Goal: Check status: Check status

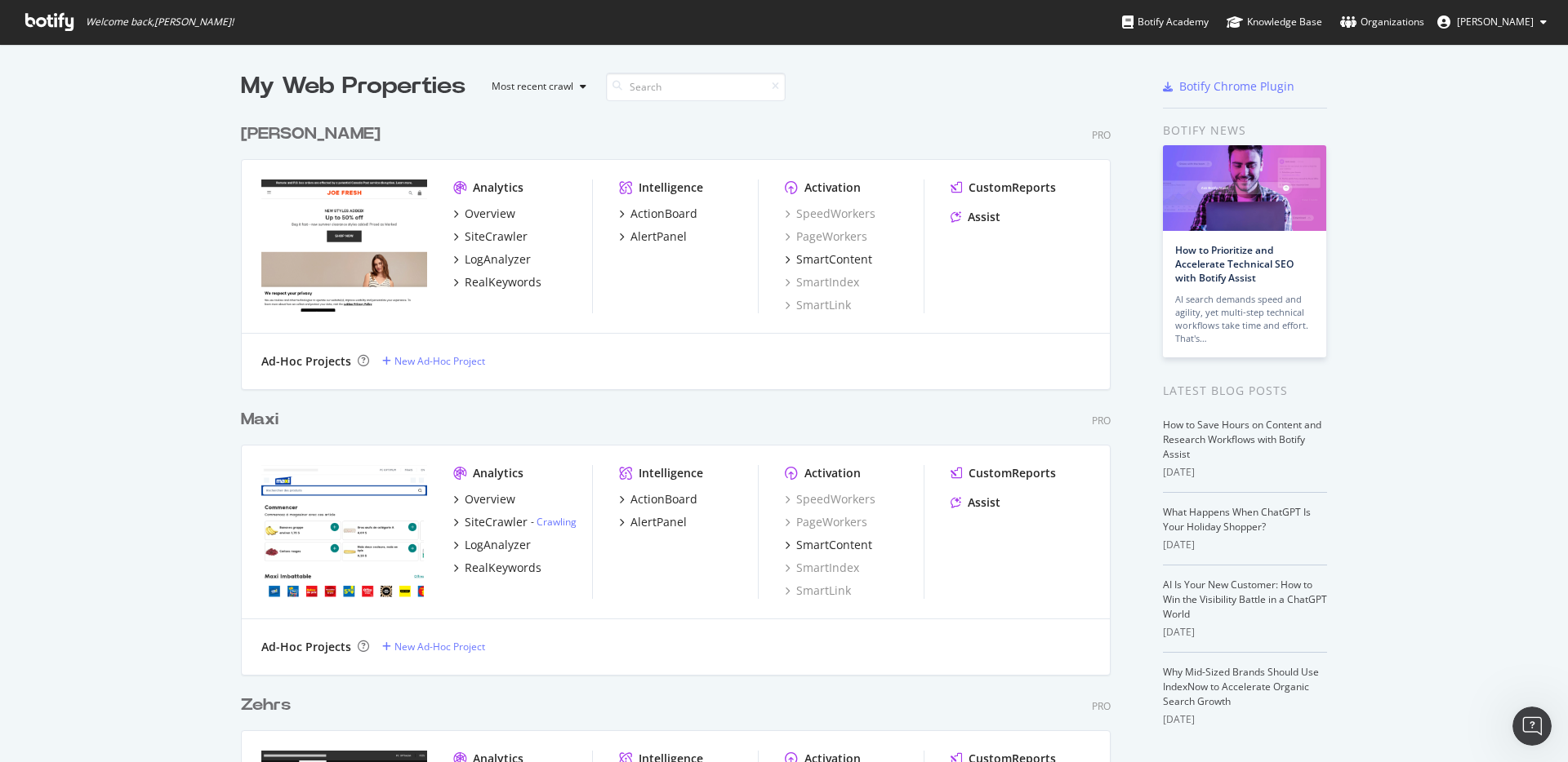
click at [953, 93] on div "My Web Properties Most recent crawl" at bounding box center [626, 87] width 770 height 33
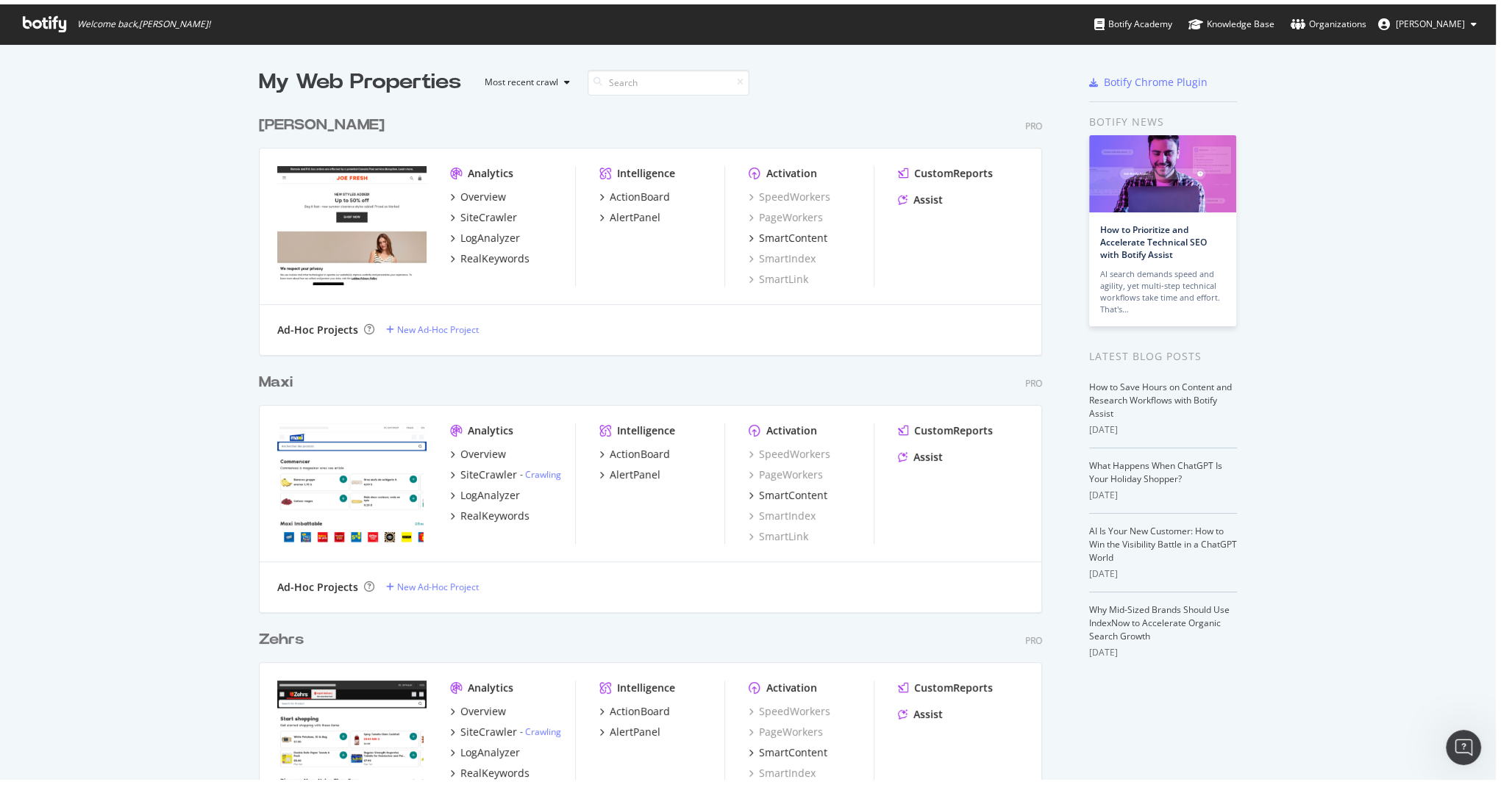
scroll to position [3697, 784]
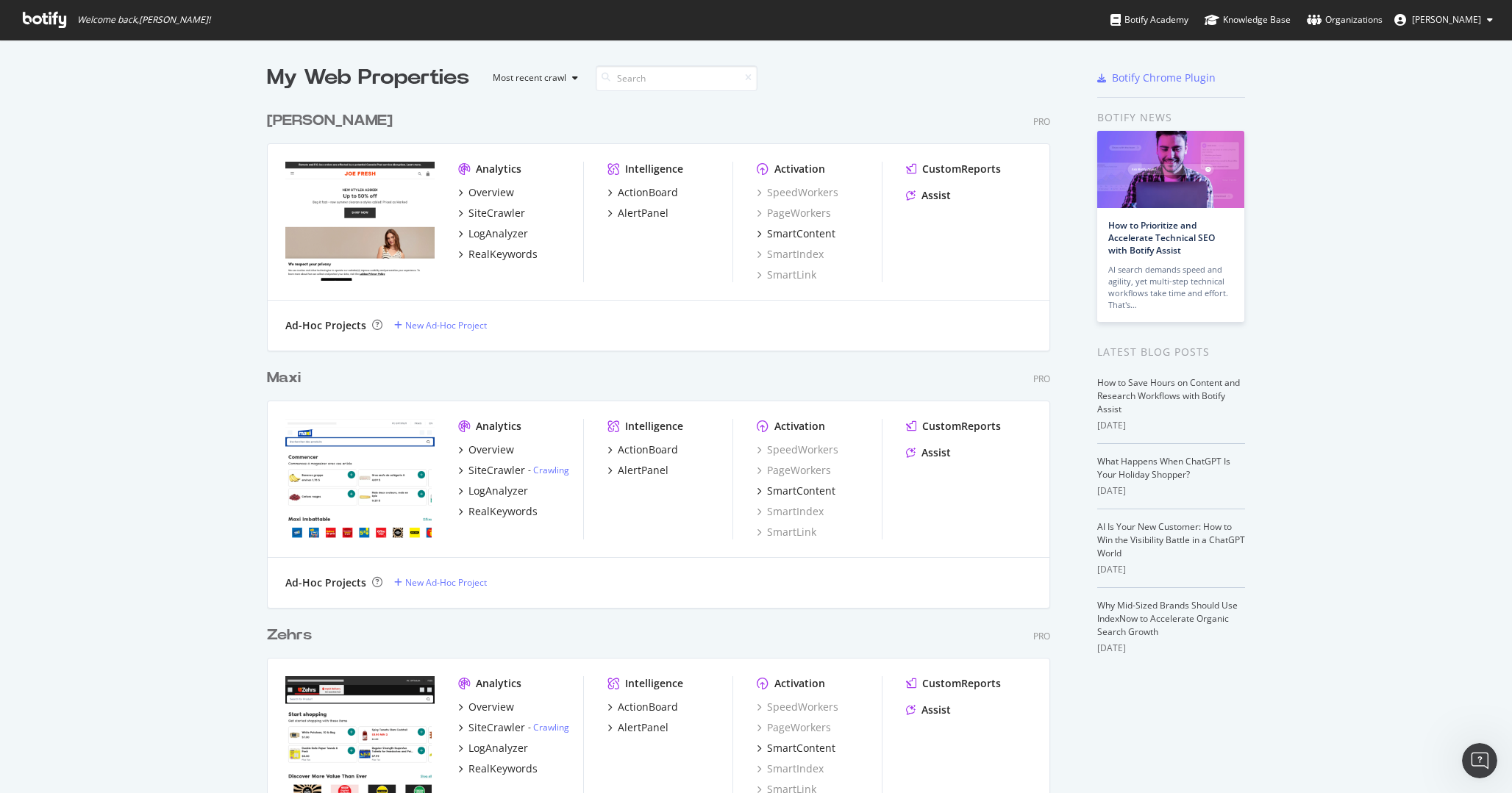
click at [314, 117] on div "[PERSON_NAME]" at bounding box center [330, 121] width 126 height 21
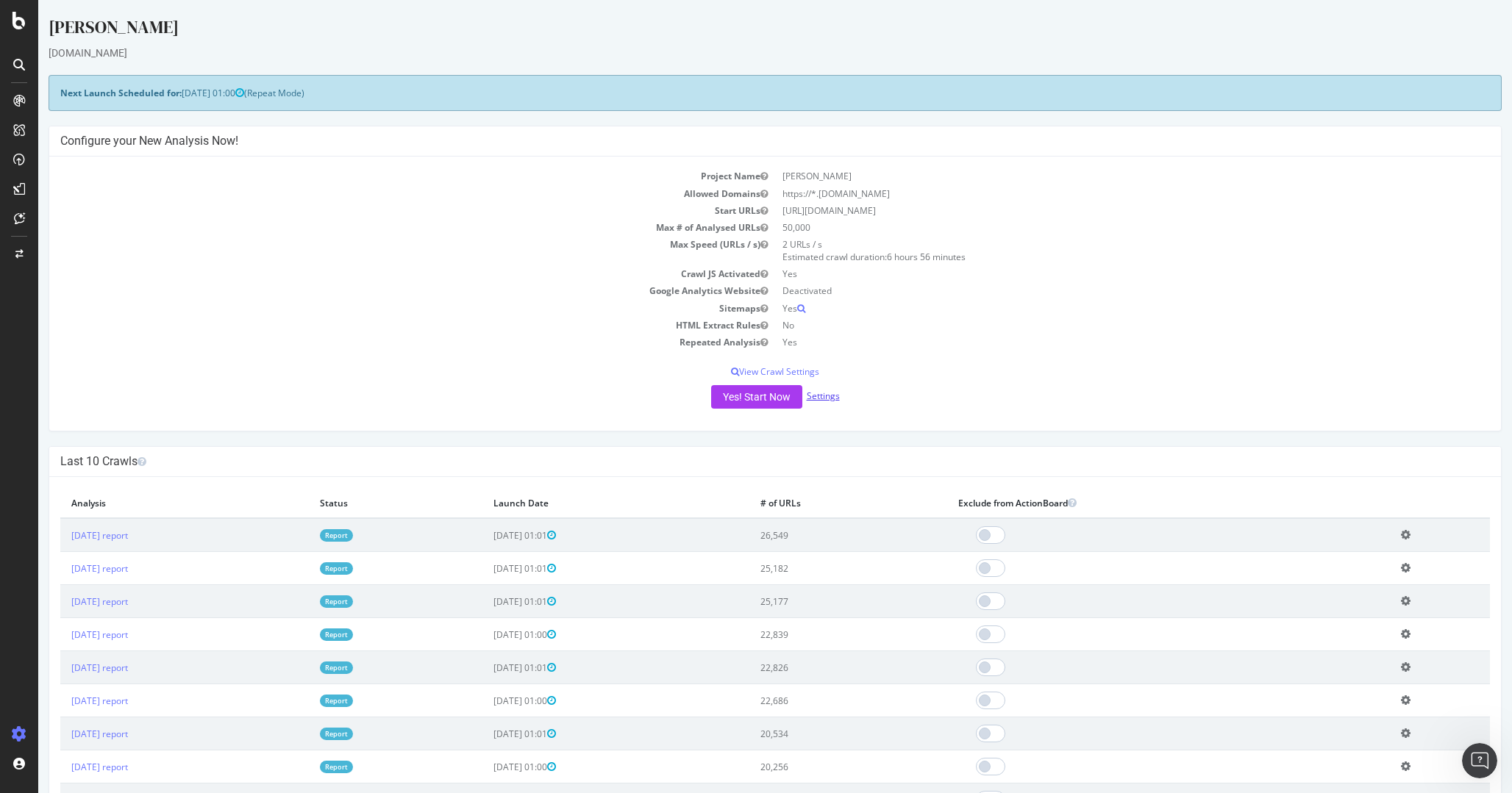
click at [817, 399] on link "Settings" at bounding box center [823, 396] width 33 height 13
click at [759, 371] on p "View Crawl Settings" at bounding box center [775, 371] width 1430 height 13
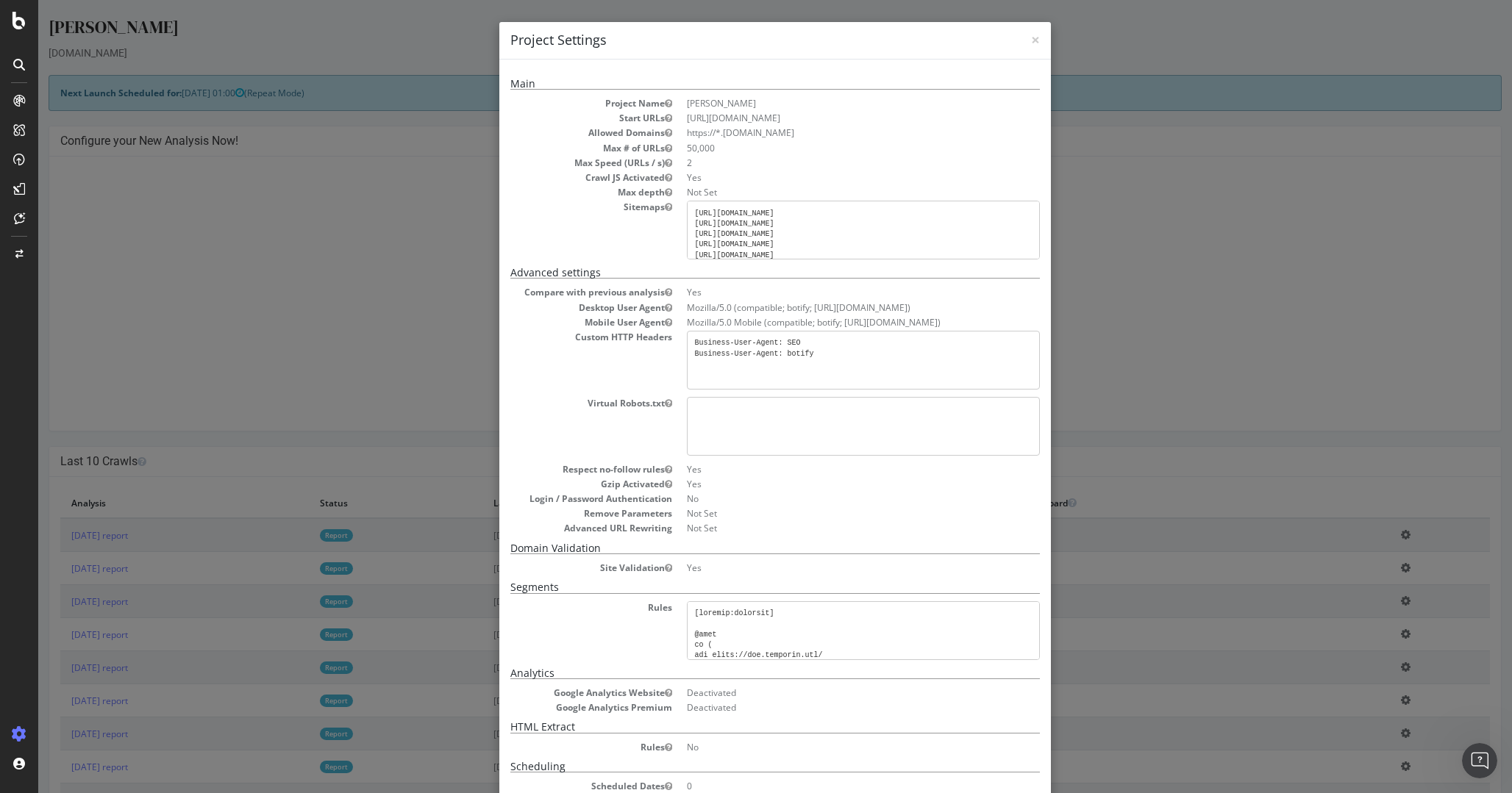
click at [1341, 311] on div "× Close Project Settings Main Project Name [PERSON_NAME] Fresh Start URLs [URL]…" at bounding box center [775, 396] width 1474 height 793
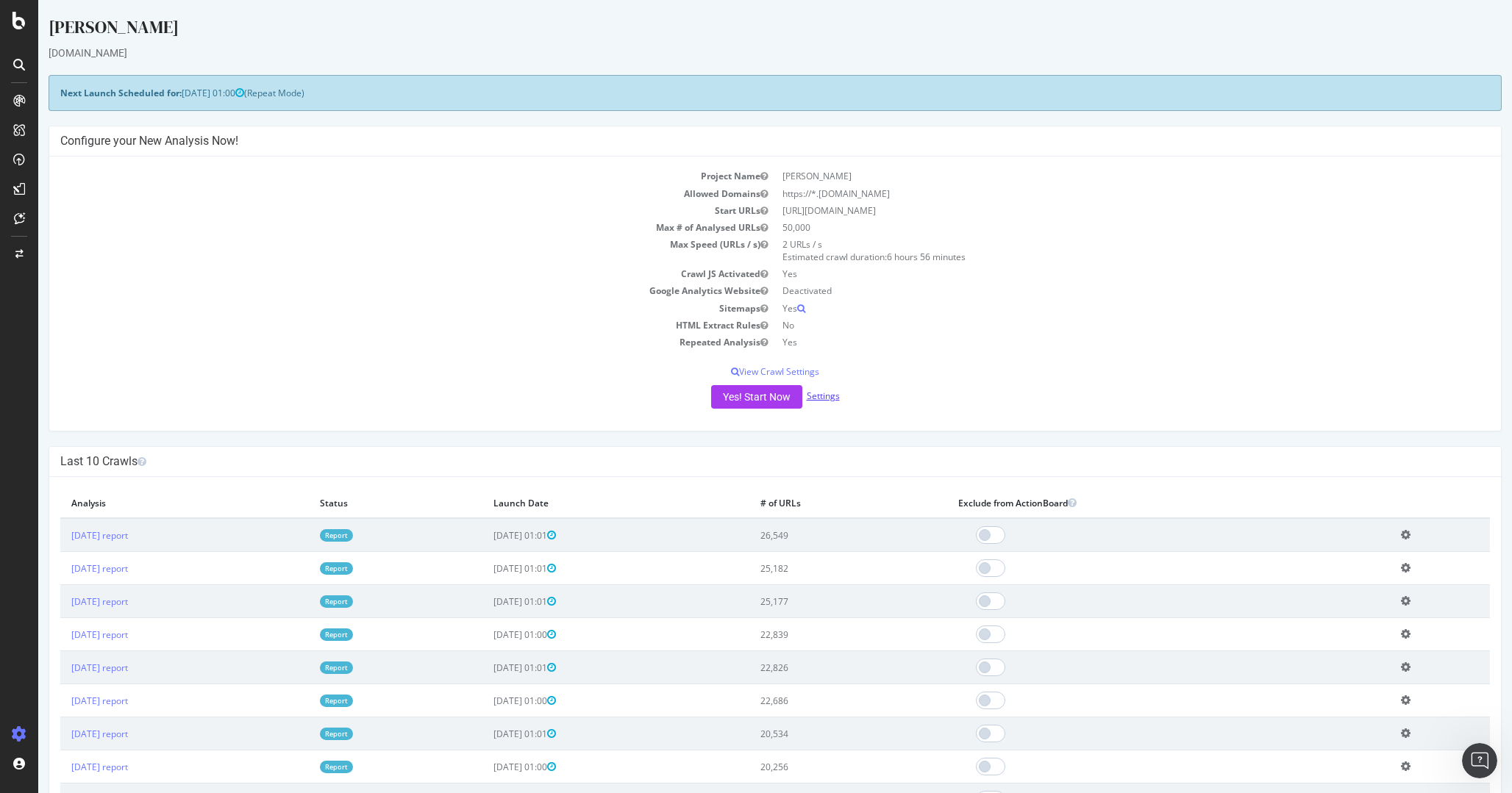
click at [833, 396] on link "Settings" at bounding box center [823, 396] width 33 height 13
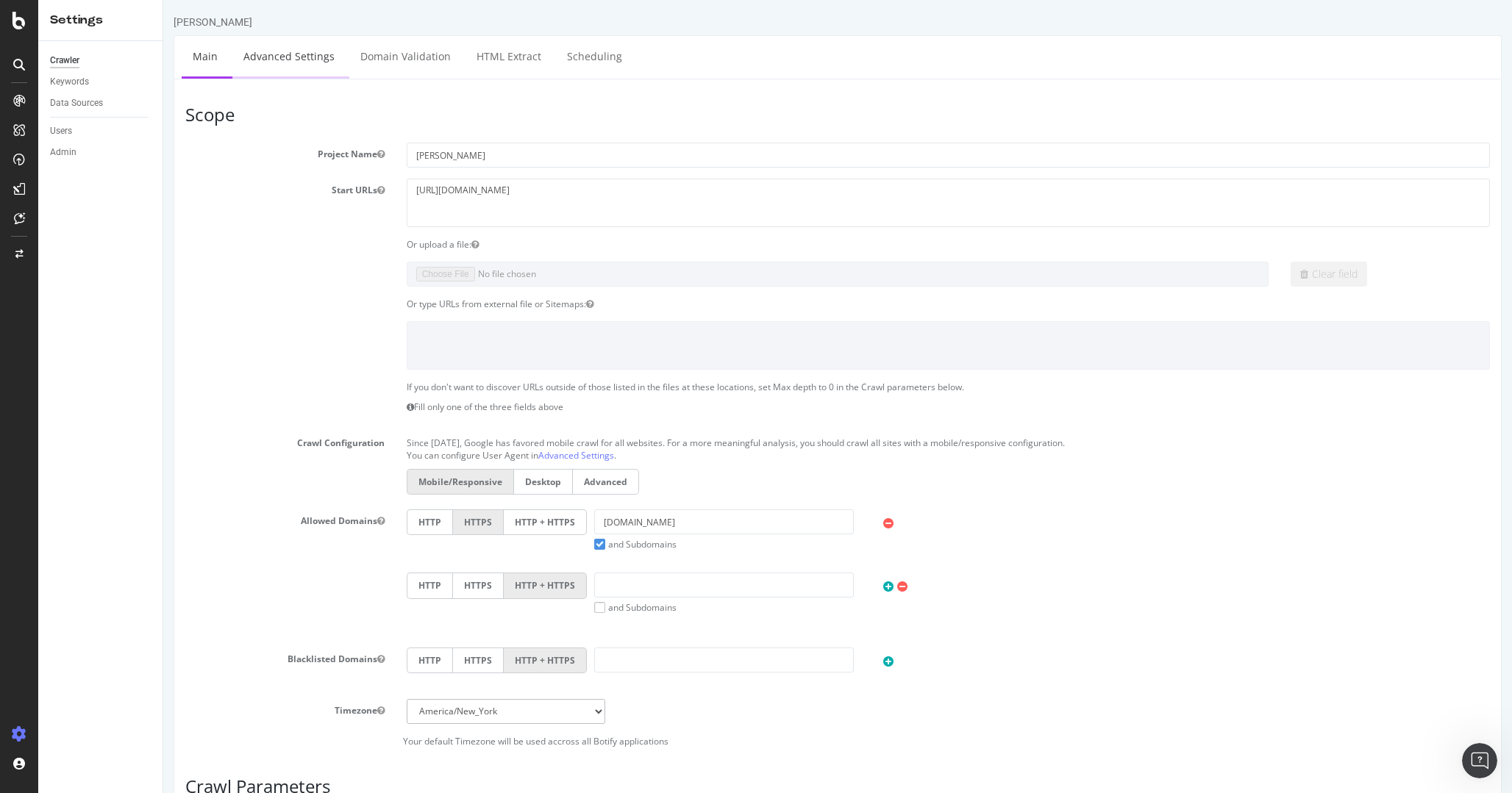
click at [288, 43] on link "Advanced Settings" at bounding box center [289, 56] width 113 height 40
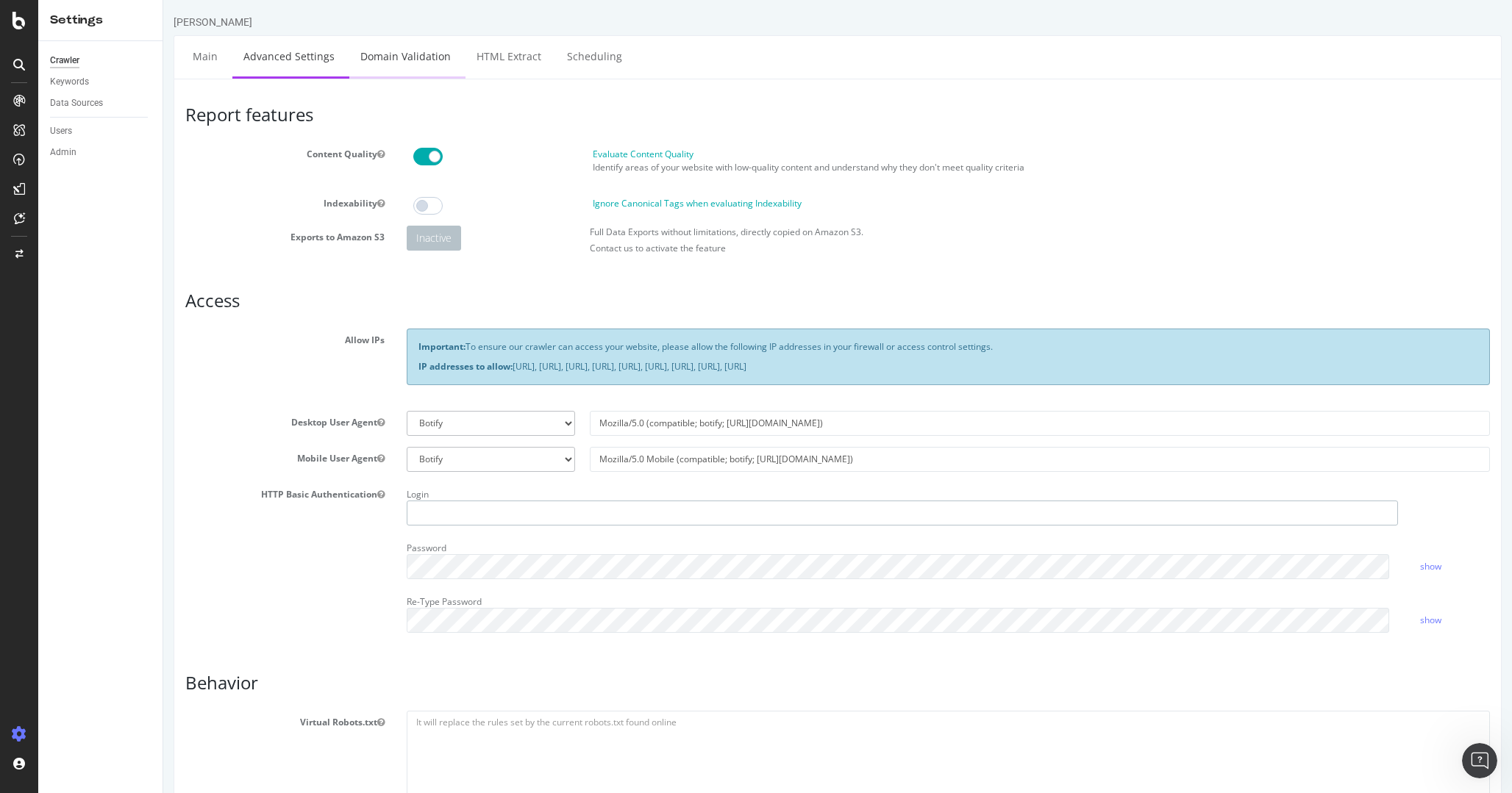
type input "[PERSON_NAME][EMAIL_ADDRESS][DOMAIN_NAME]"
click at [429, 45] on link "Domain Validation" at bounding box center [405, 56] width 113 height 40
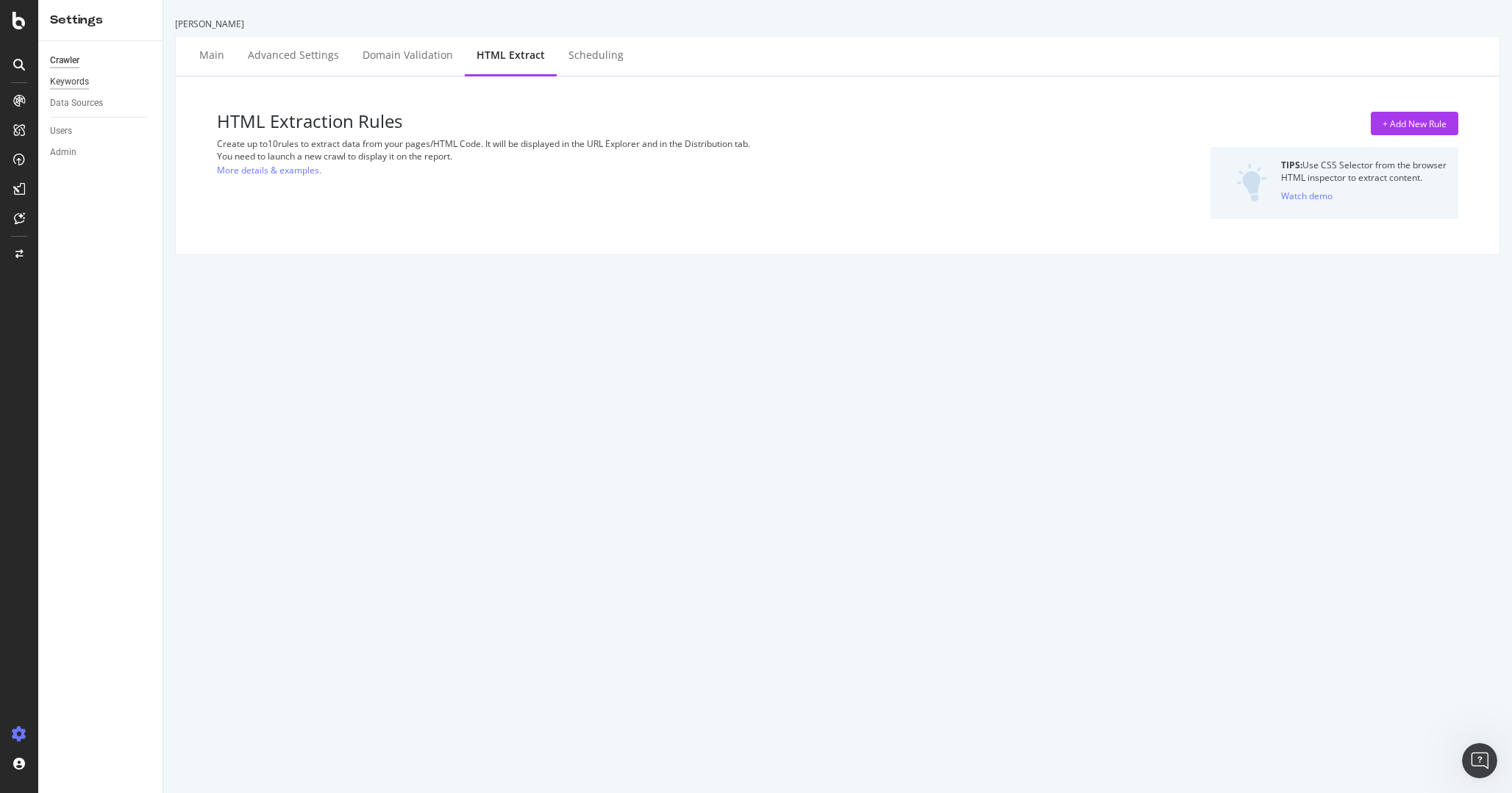
click at [65, 85] on div "Keywords" at bounding box center [69, 82] width 39 height 15
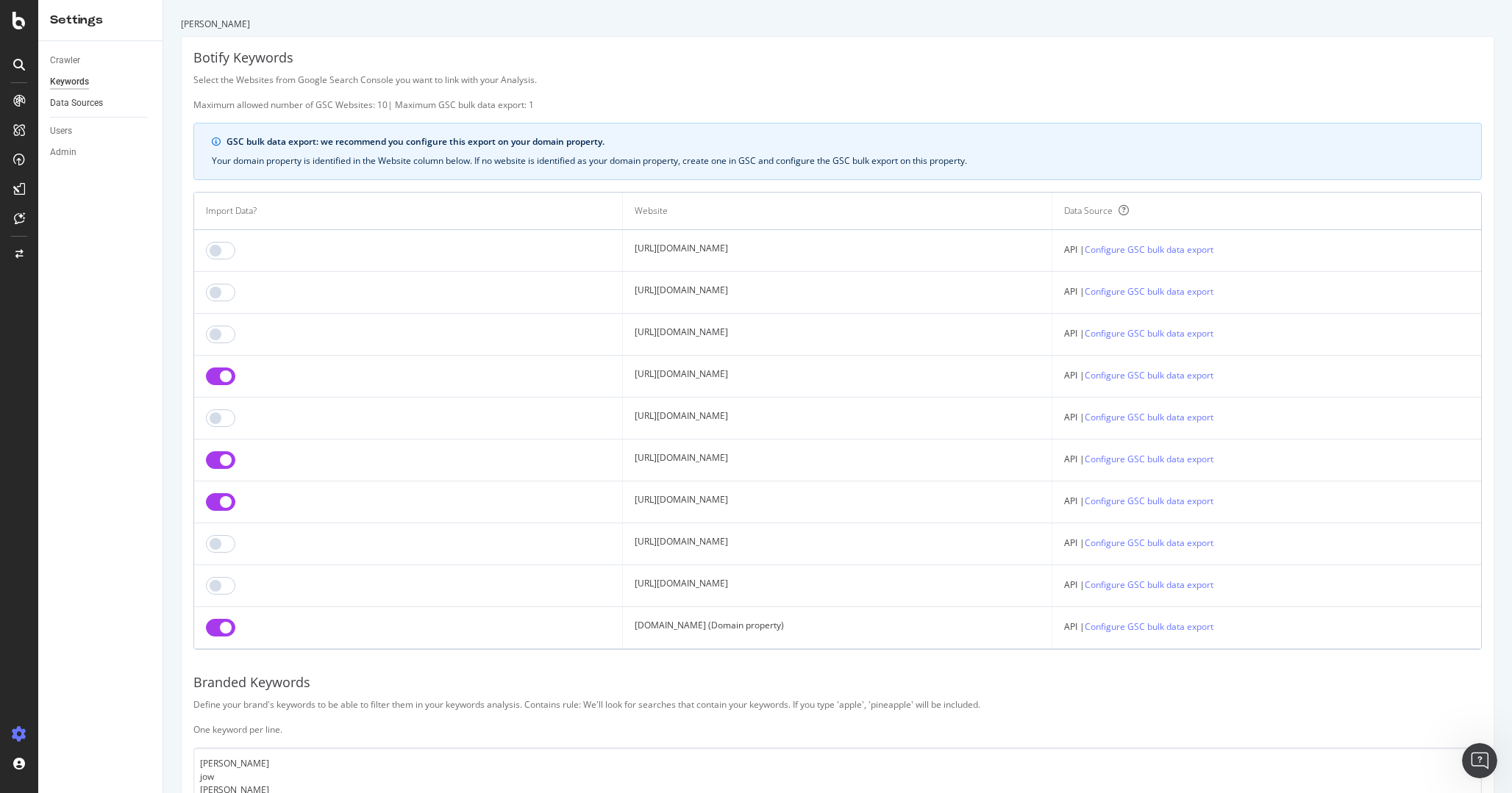
click at [104, 106] on link "Data Sources" at bounding box center [101, 103] width 102 height 15
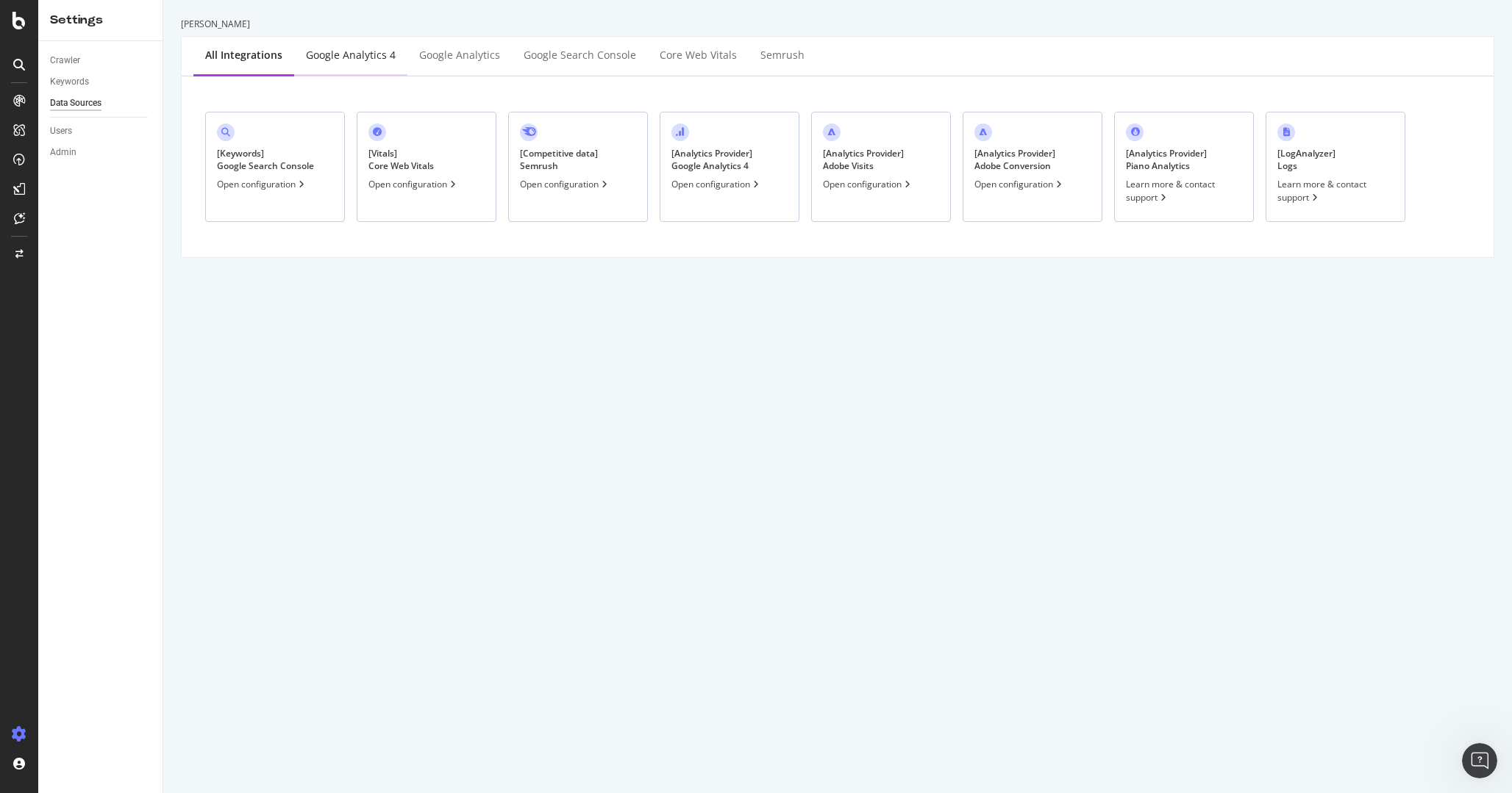
click at [384, 51] on div "Google Analytics 4" at bounding box center [351, 55] width 90 height 15
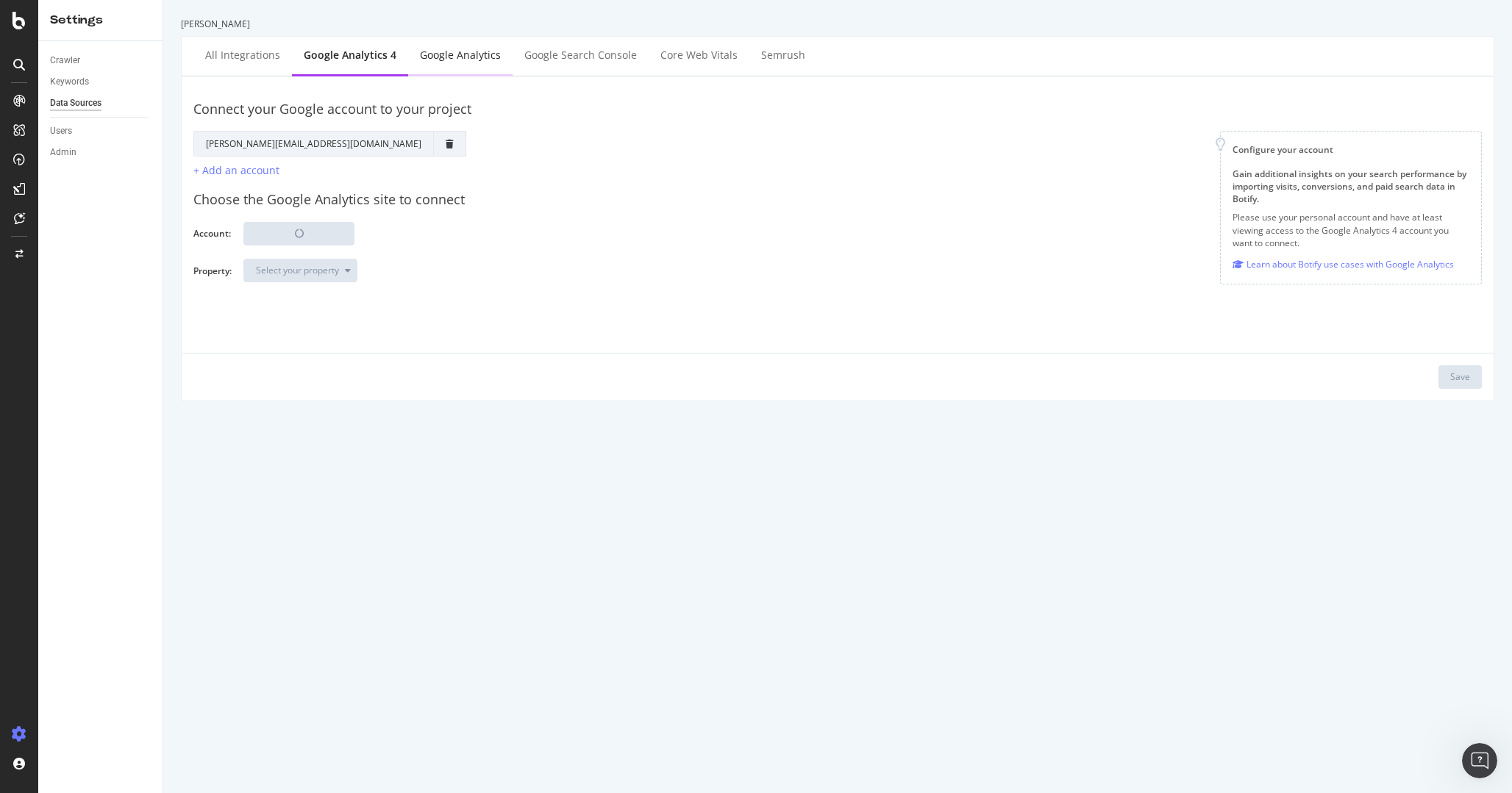
click at [430, 62] on div "Google Analytics" at bounding box center [461, 55] width 81 height 15
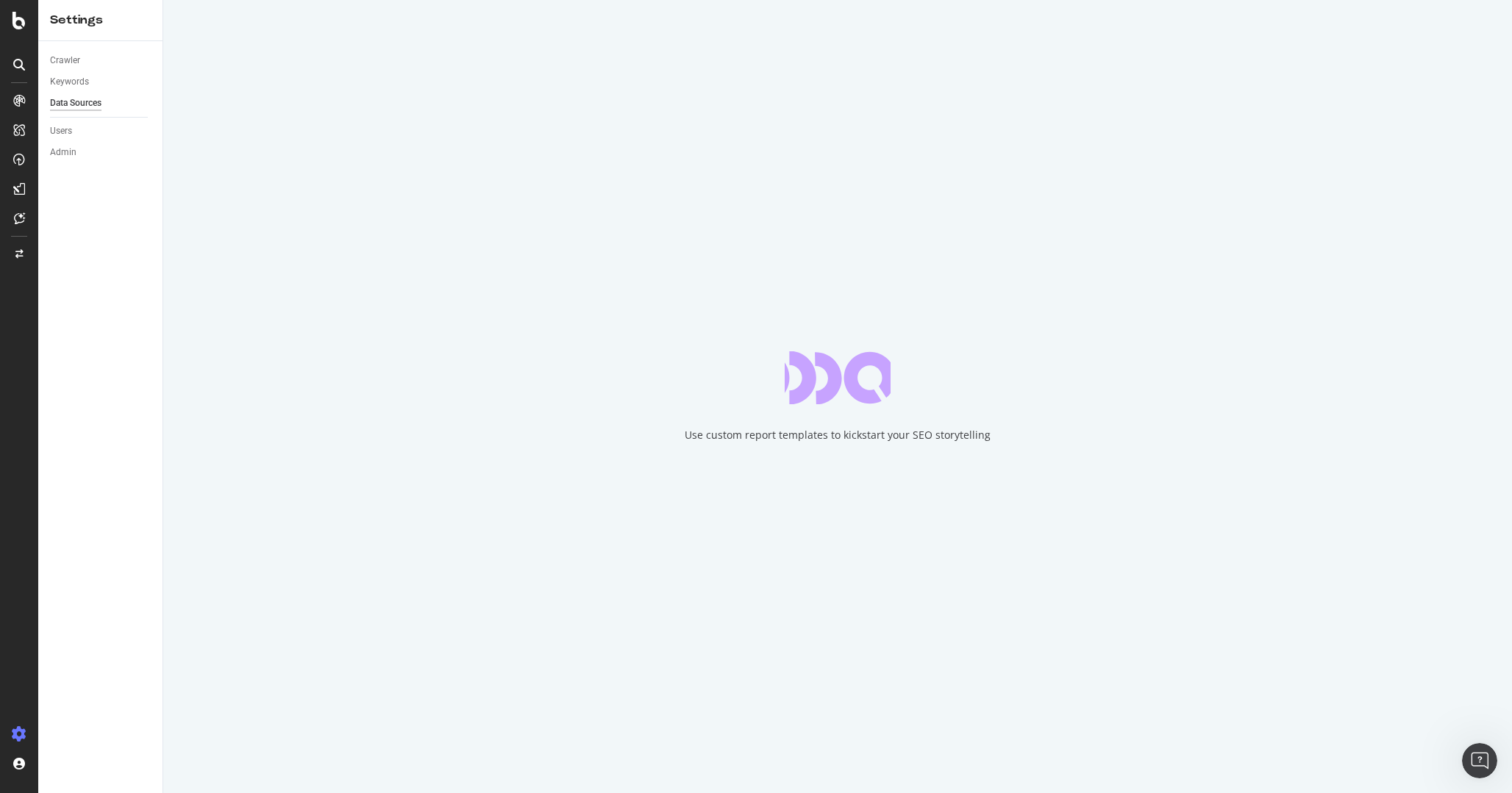
click at [291, 69] on div "Use custom report templates to kickstart your SEO storytelling" at bounding box center [837, 396] width 1349 height 793
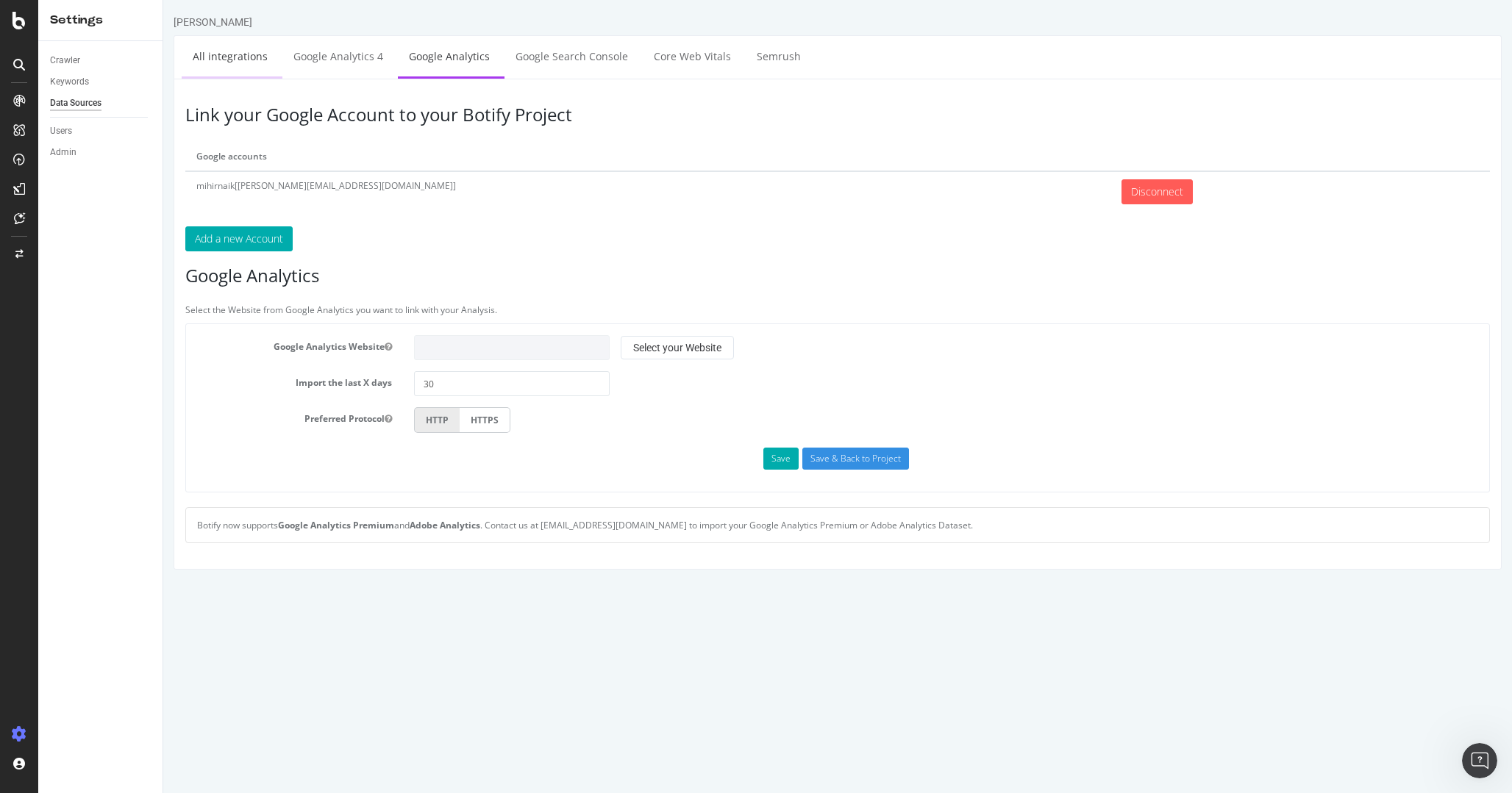
click at [263, 56] on link "All integrations" at bounding box center [230, 56] width 97 height 40
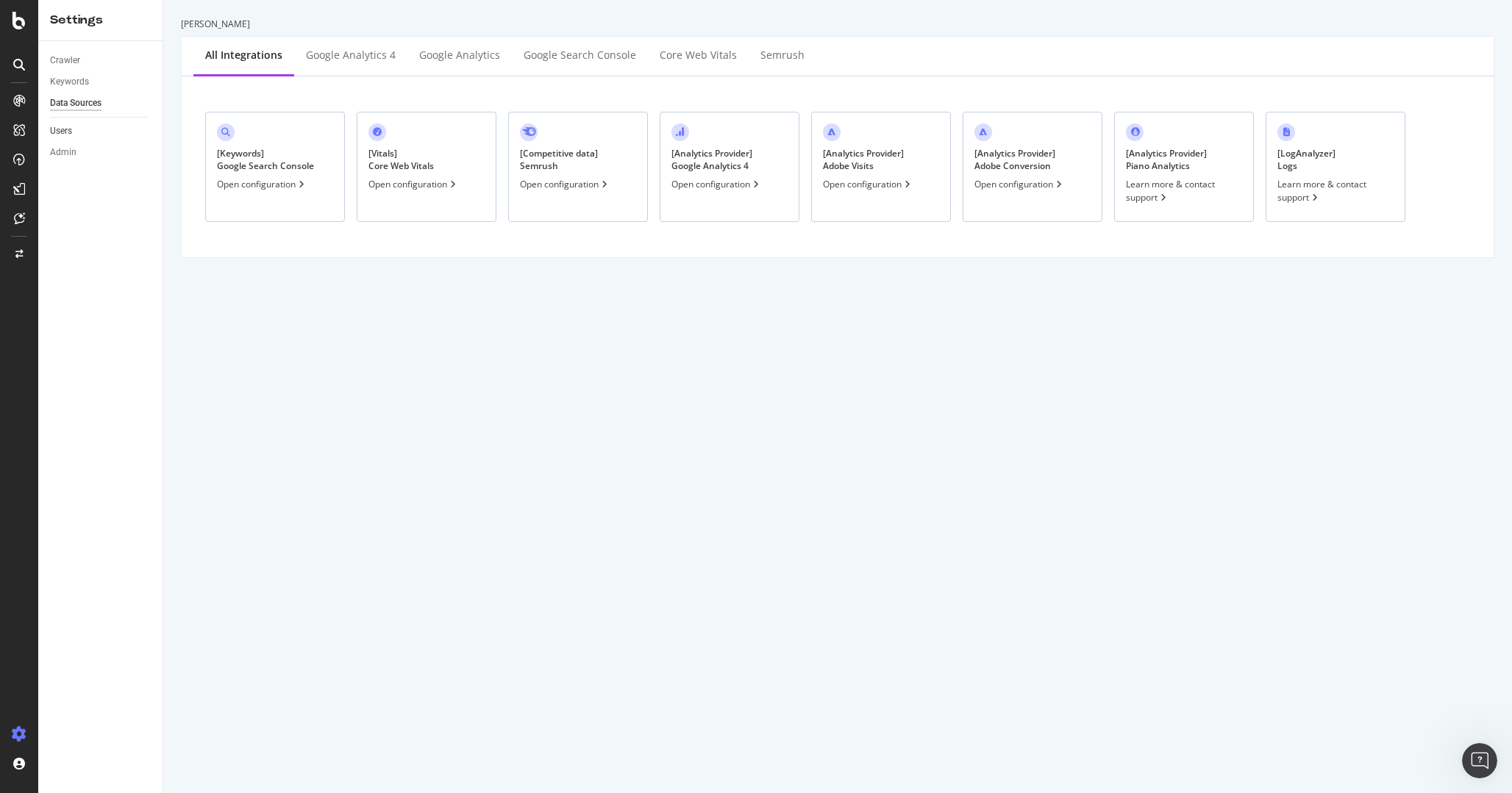
click at [78, 129] on link "Users" at bounding box center [101, 131] width 102 height 15
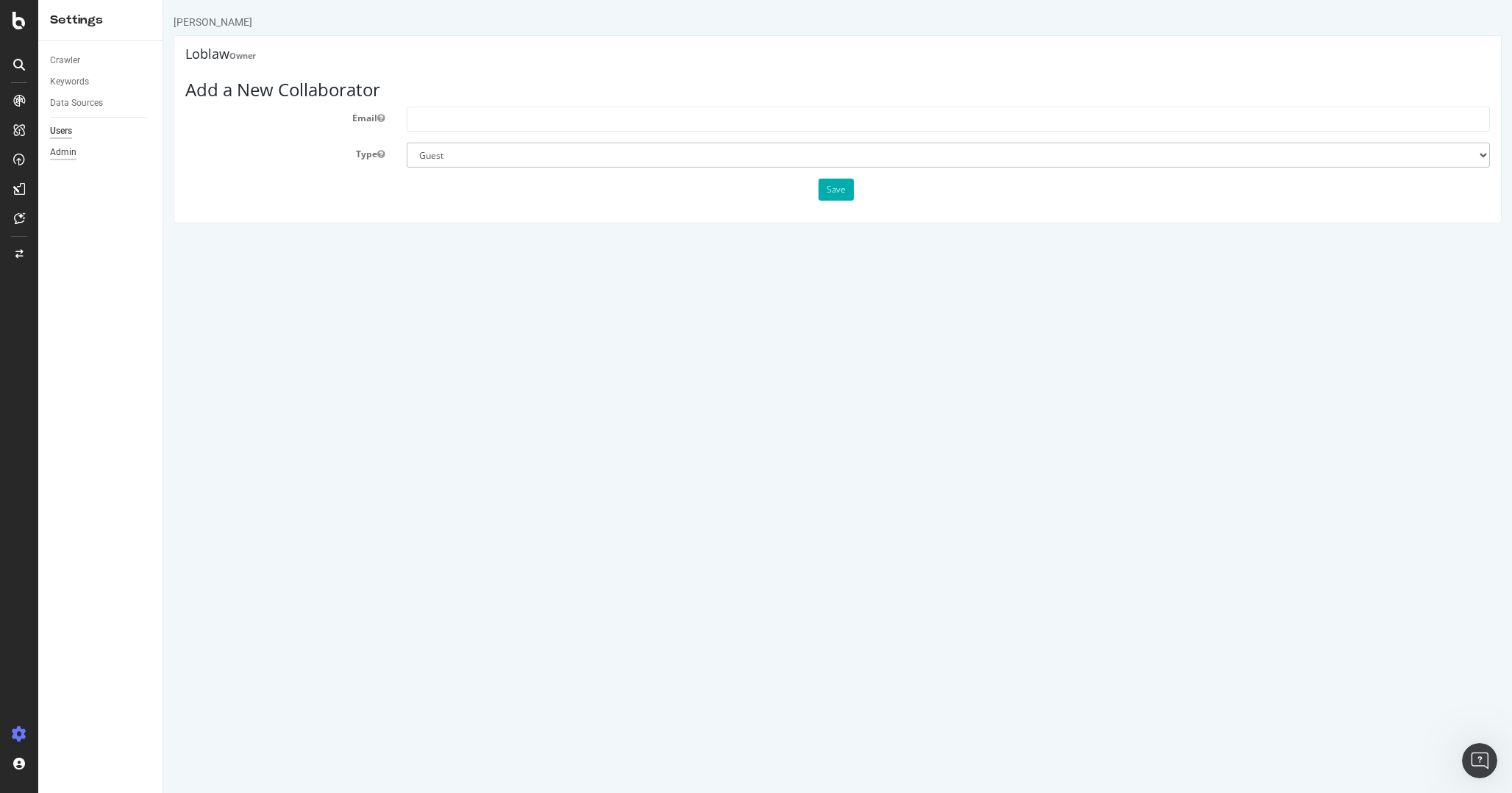
click at [71, 149] on div "Admin" at bounding box center [63, 152] width 26 height 15
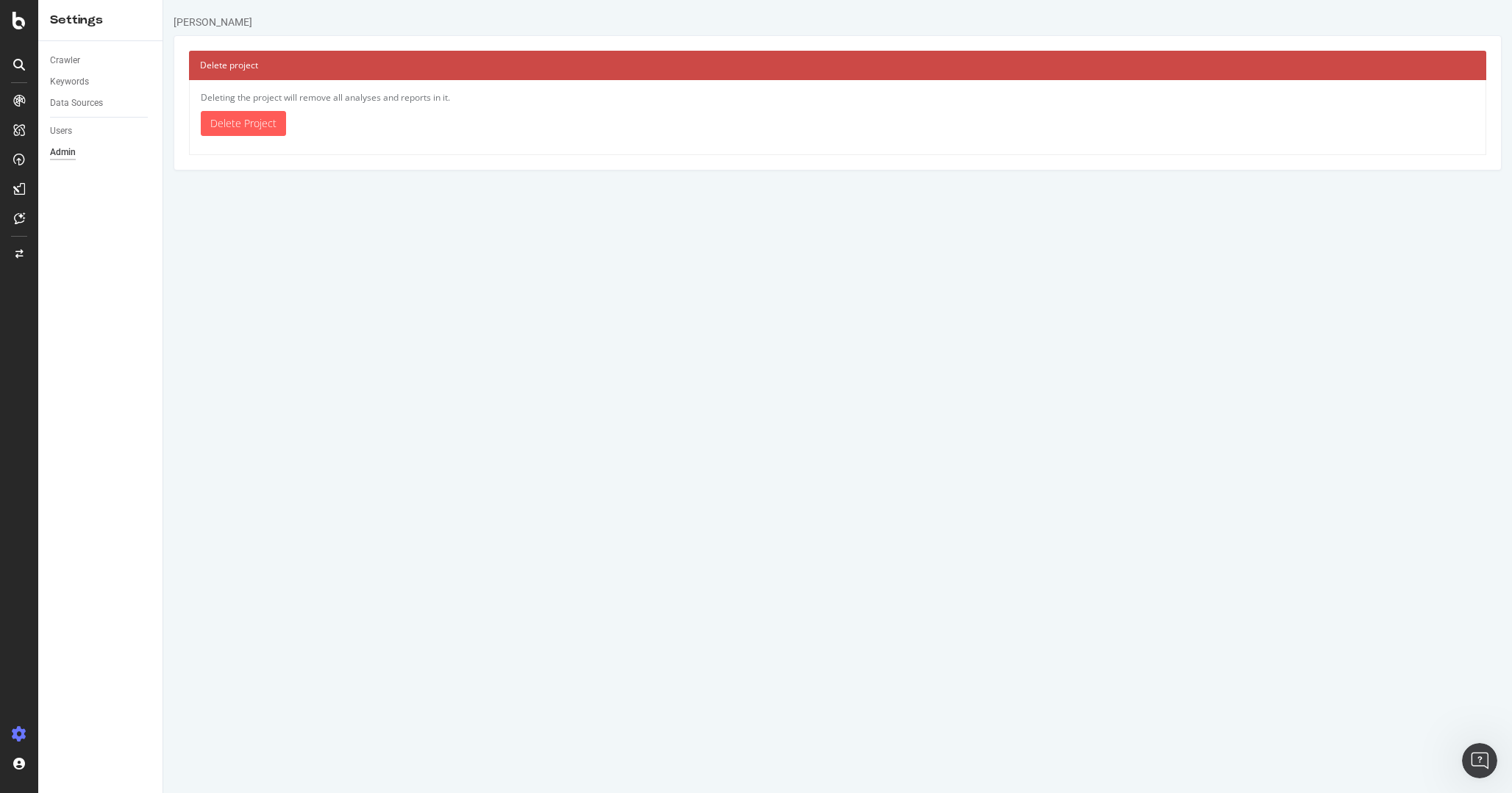
drag, startPoint x: 69, startPoint y: 23, endPoint x: 61, endPoint y: 24, distance: 8.1
click at [67, 24] on div "Settings" at bounding box center [100, 20] width 101 height 17
click at [17, 18] on icon at bounding box center [19, 21] width 13 height 18
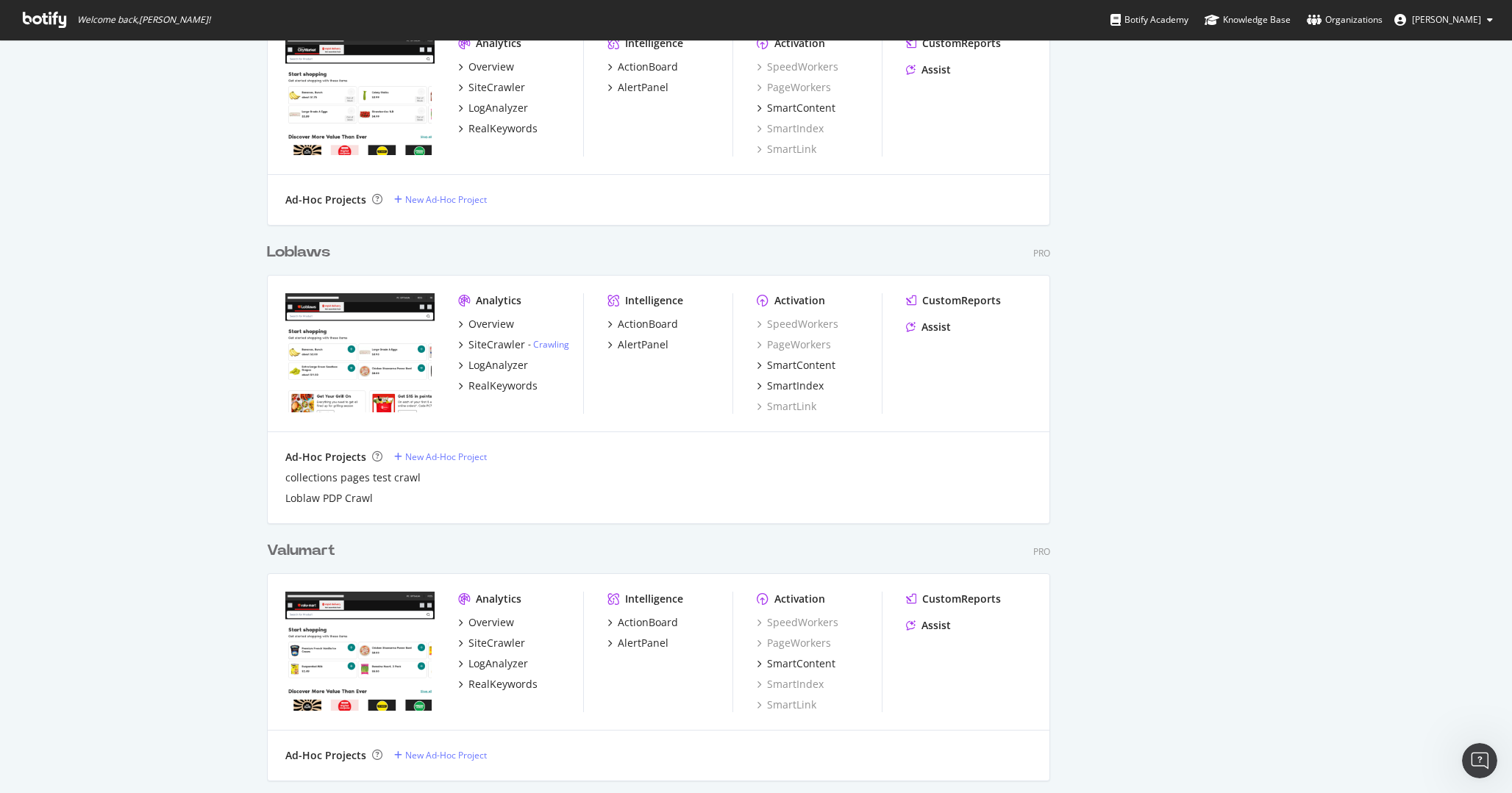
scroll to position [924, 0]
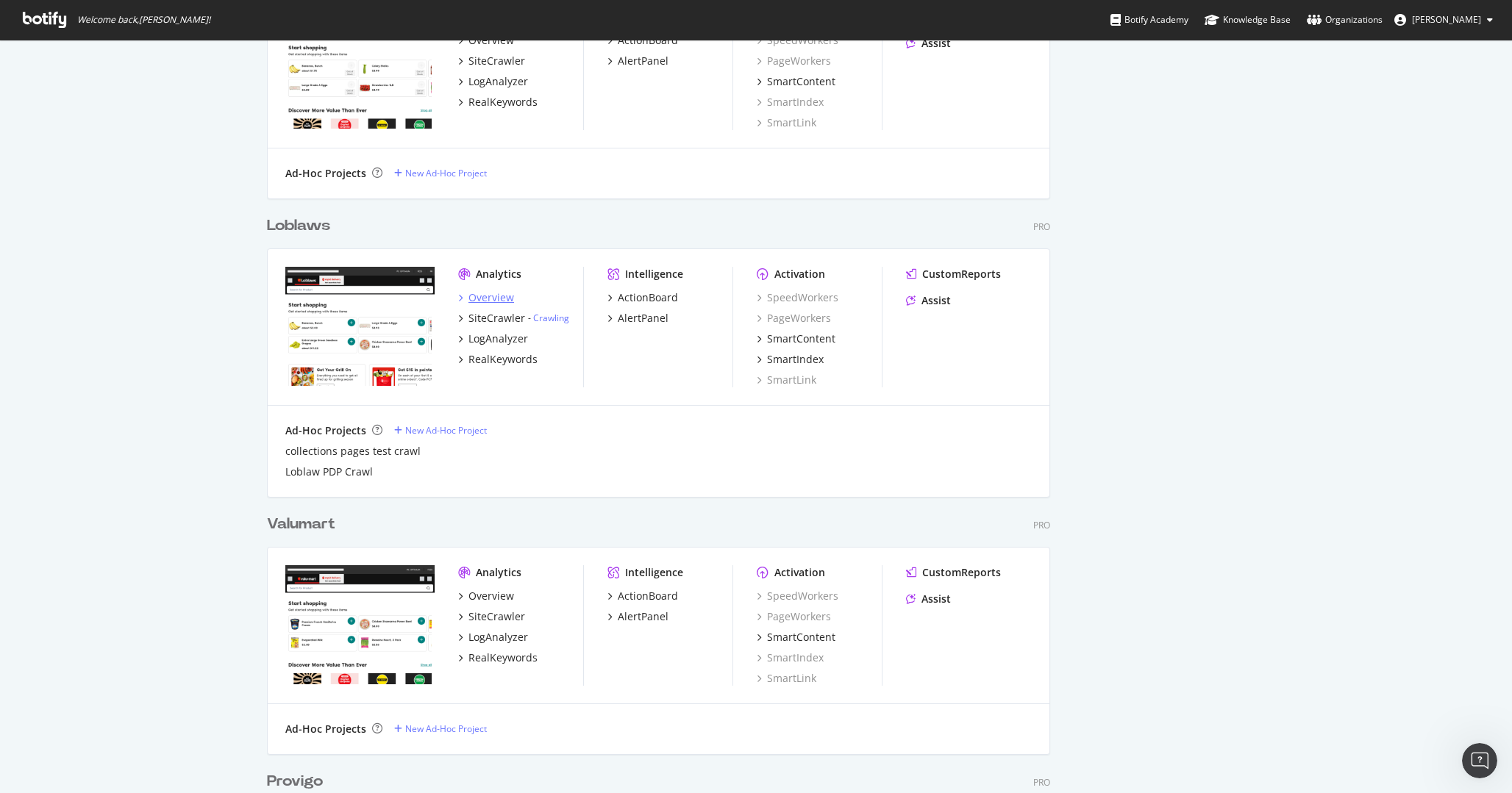
click at [504, 301] on div "Overview" at bounding box center [491, 298] width 46 height 15
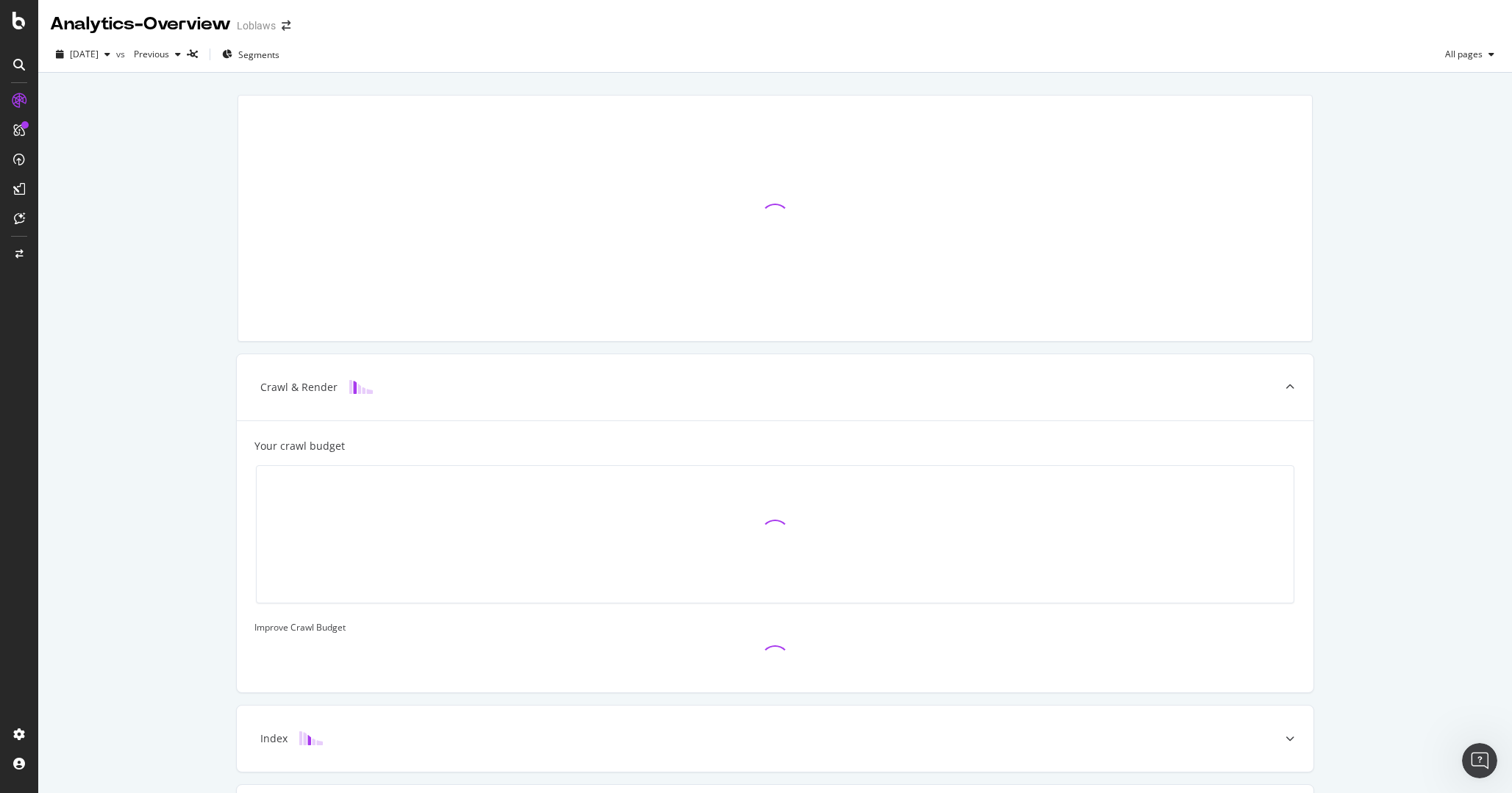
click at [1406, 341] on div "Crawl & Render Your crawl budget Improve Crawl Budget Index Rank" at bounding box center [775, 494] width 1474 height 842
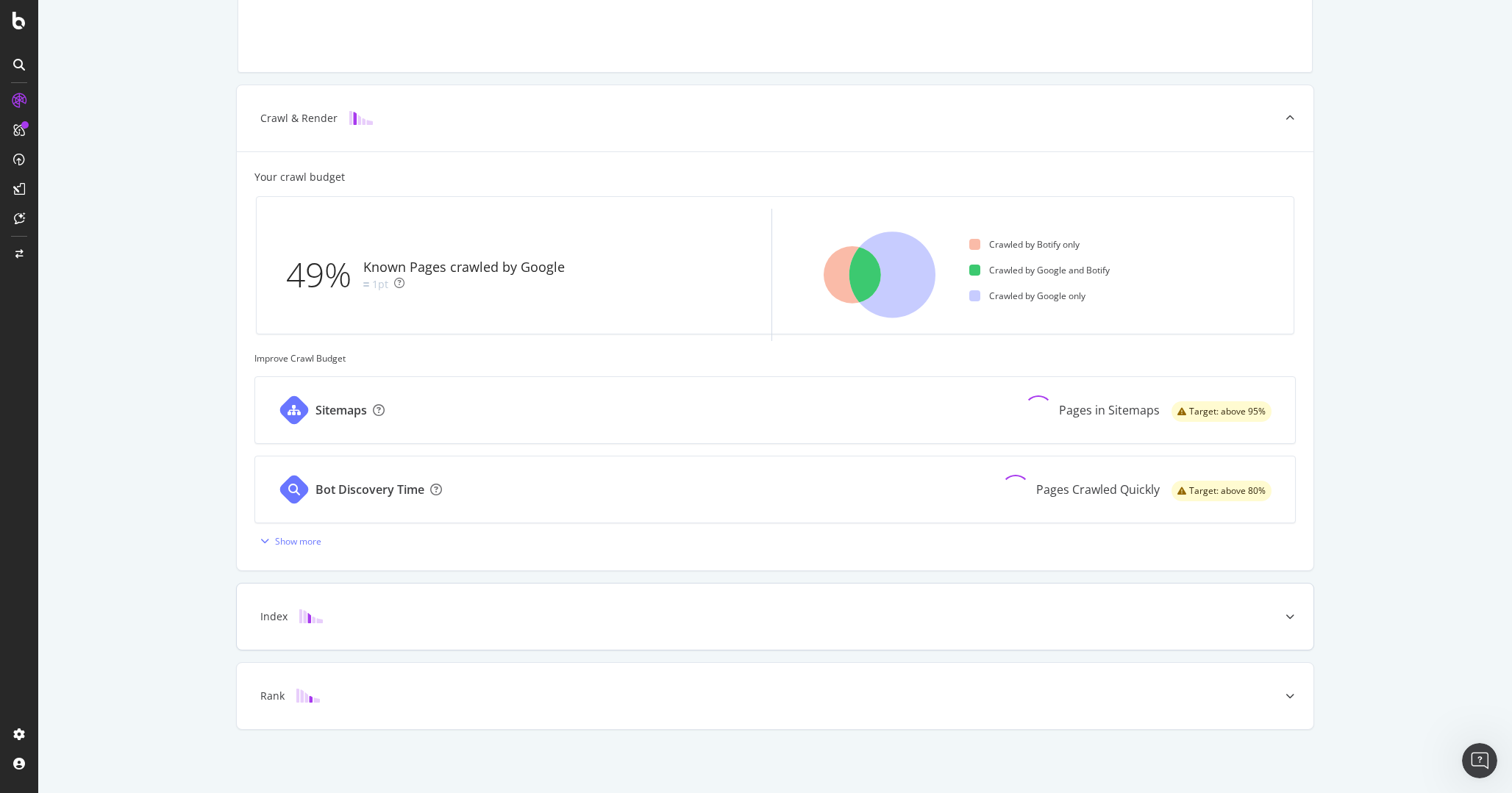
click at [1293, 626] on div at bounding box center [1290, 617] width 47 height 66
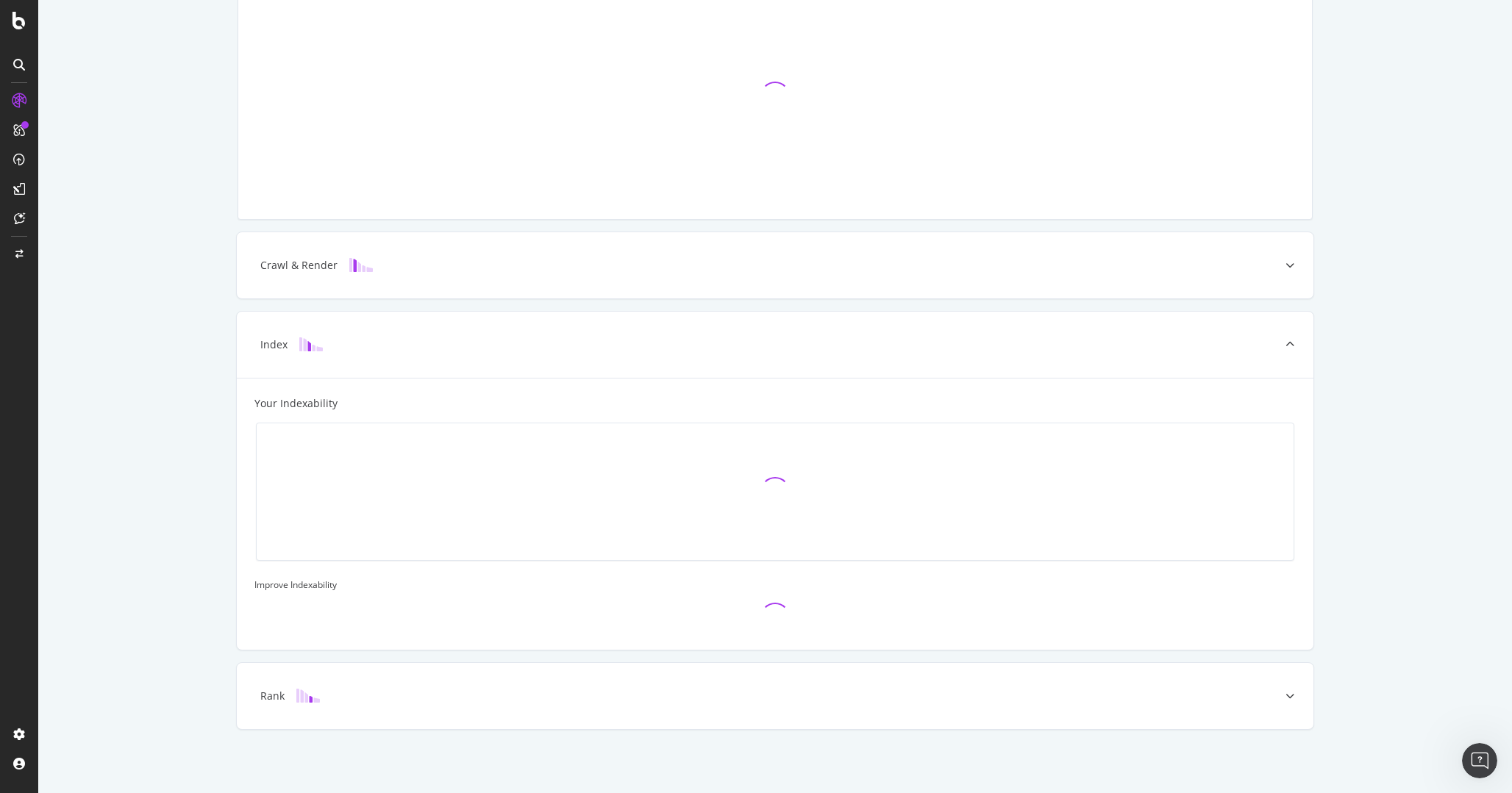
scroll to position [122, 0]
click at [1289, 686] on div at bounding box center [1290, 696] width 47 height 66
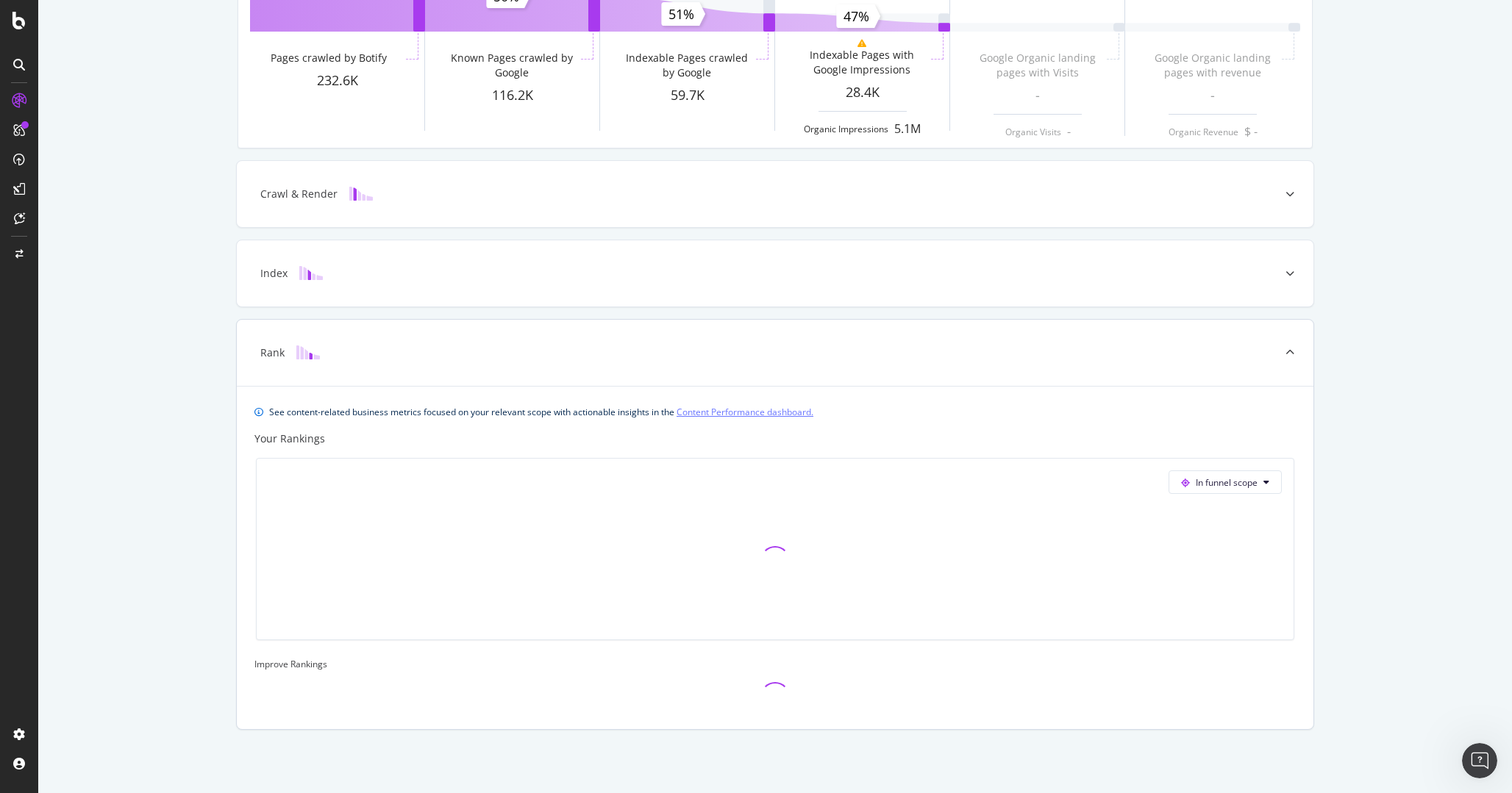
scroll to position [164, 0]
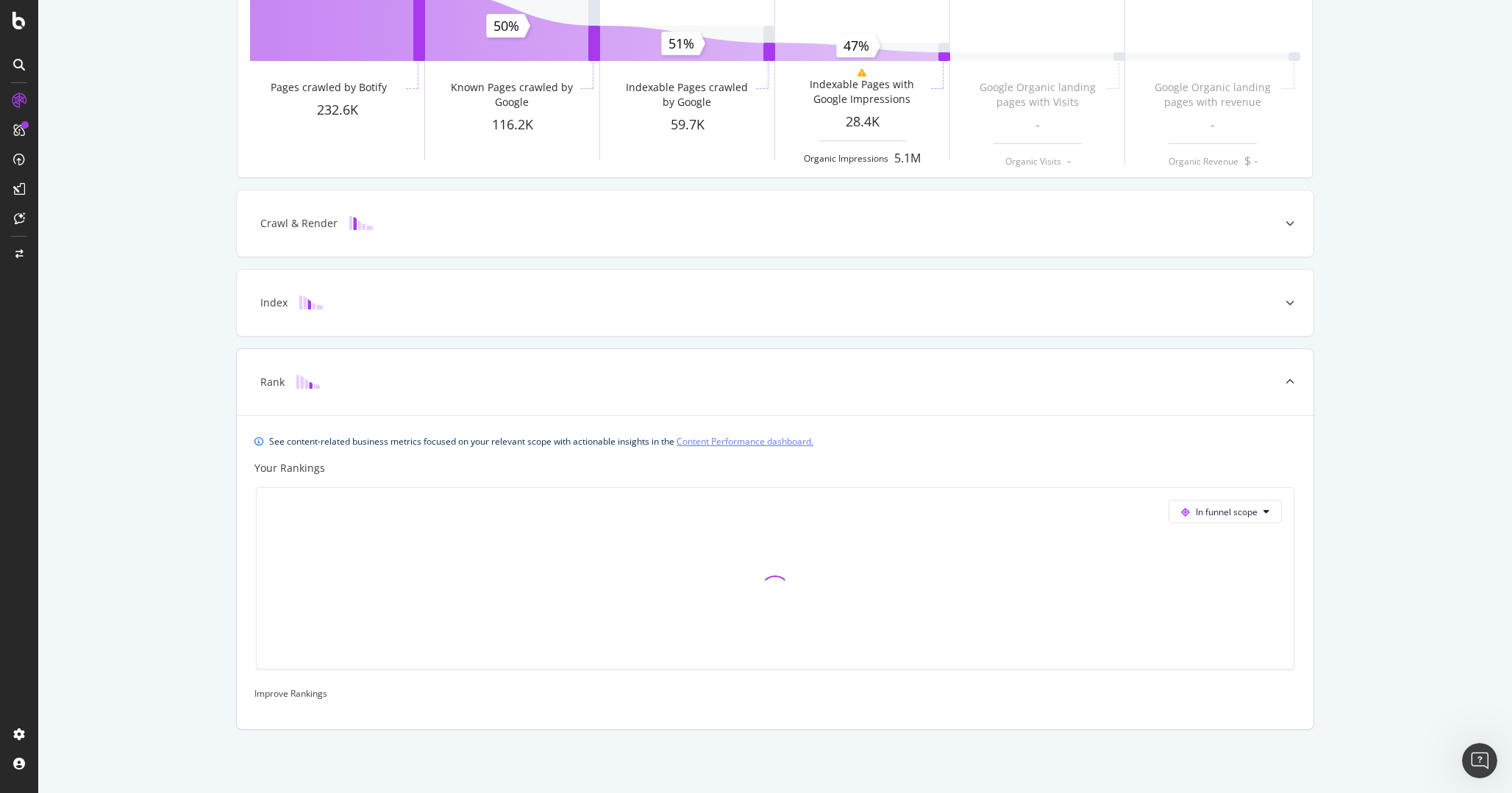
click at [1288, 383] on icon at bounding box center [1290, 383] width 9 height 9
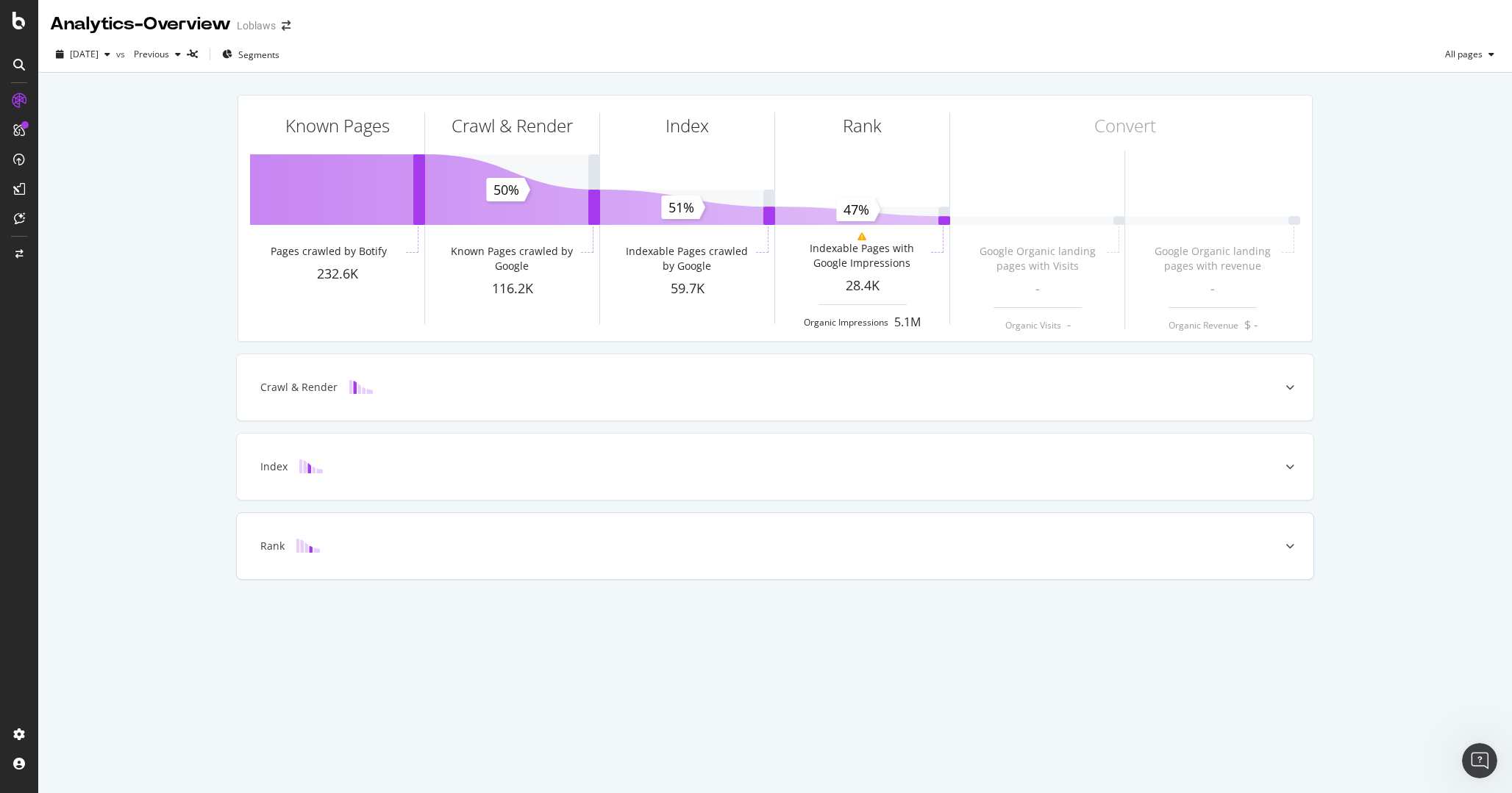
scroll to position [0, 0]
click at [1350, 369] on div "Known Pages Pages crawled by Botify 232.6K Crawl & Render Known Pages crawled b…" at bounding box center [775, 358] width 1474 height 571
click at [1291, 382] on div at bounding box center [1290, 388] width 47 height 66
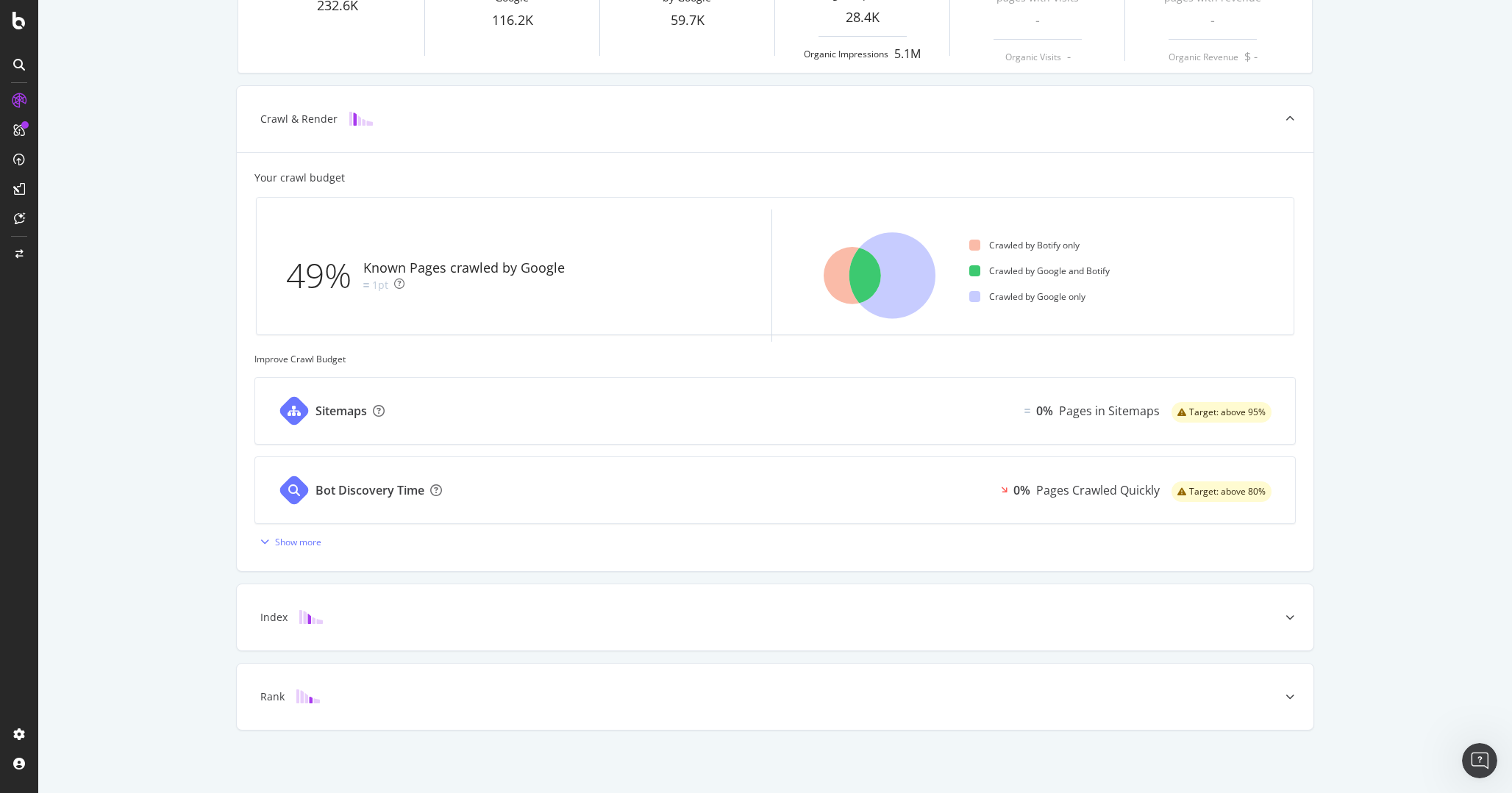
scroll to position [269, 0]
click at [1280, 623] on div at bounding box center [1290, 617] width 47 height 66
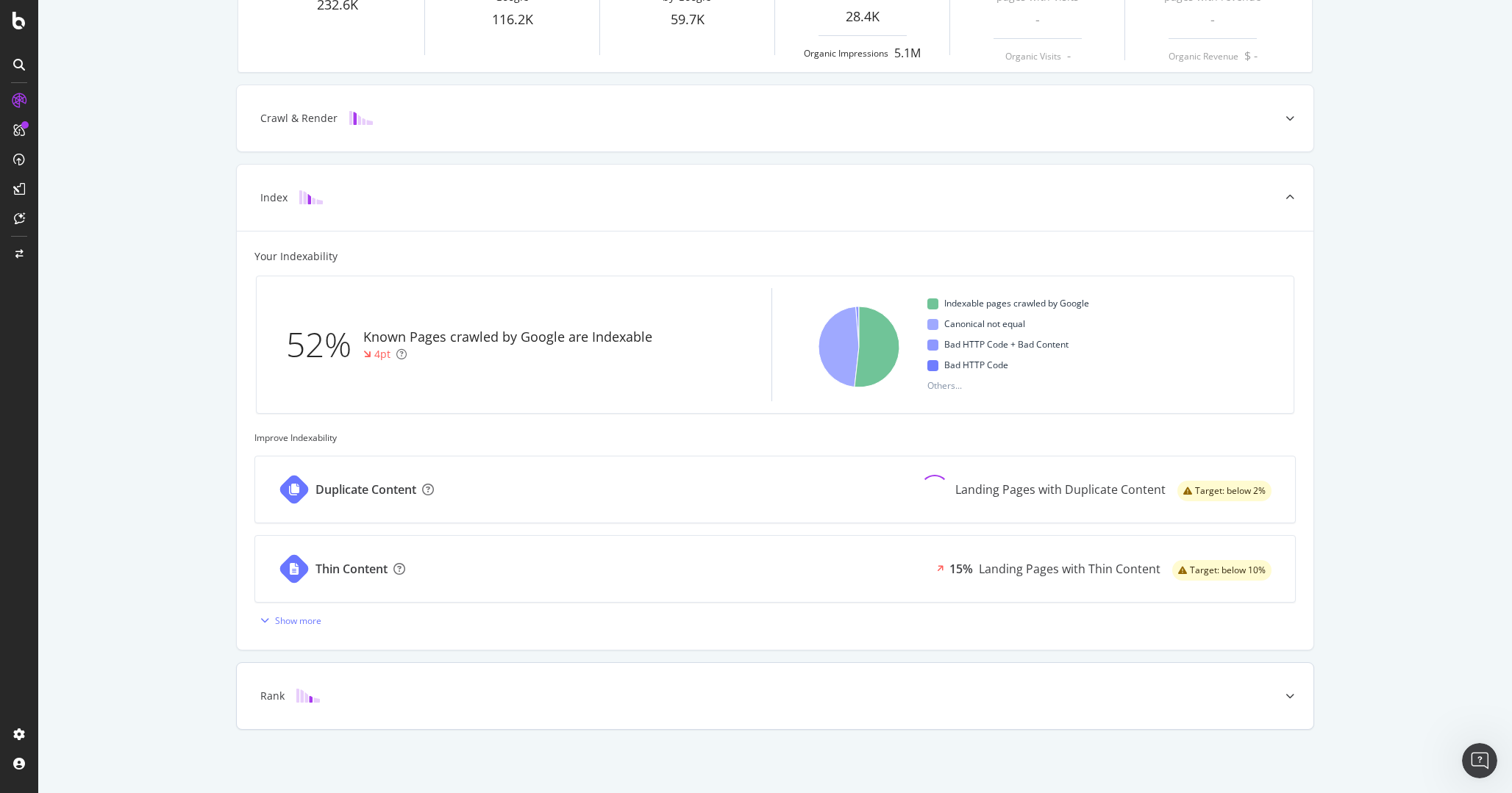
click at [1291, 686] on div at bounding box center [1290, 696] width 47 height 66
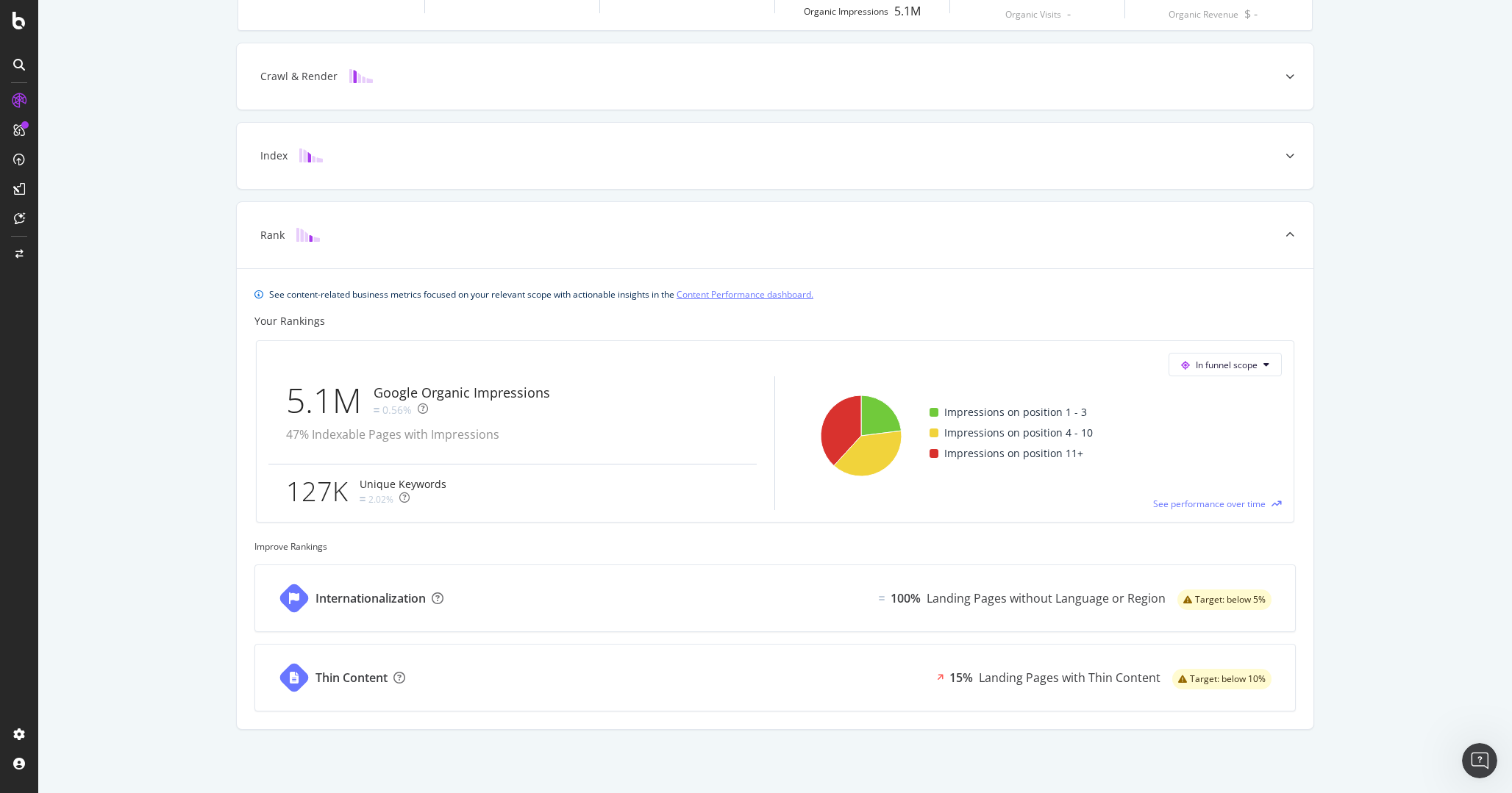
scroll to position [0, 0]
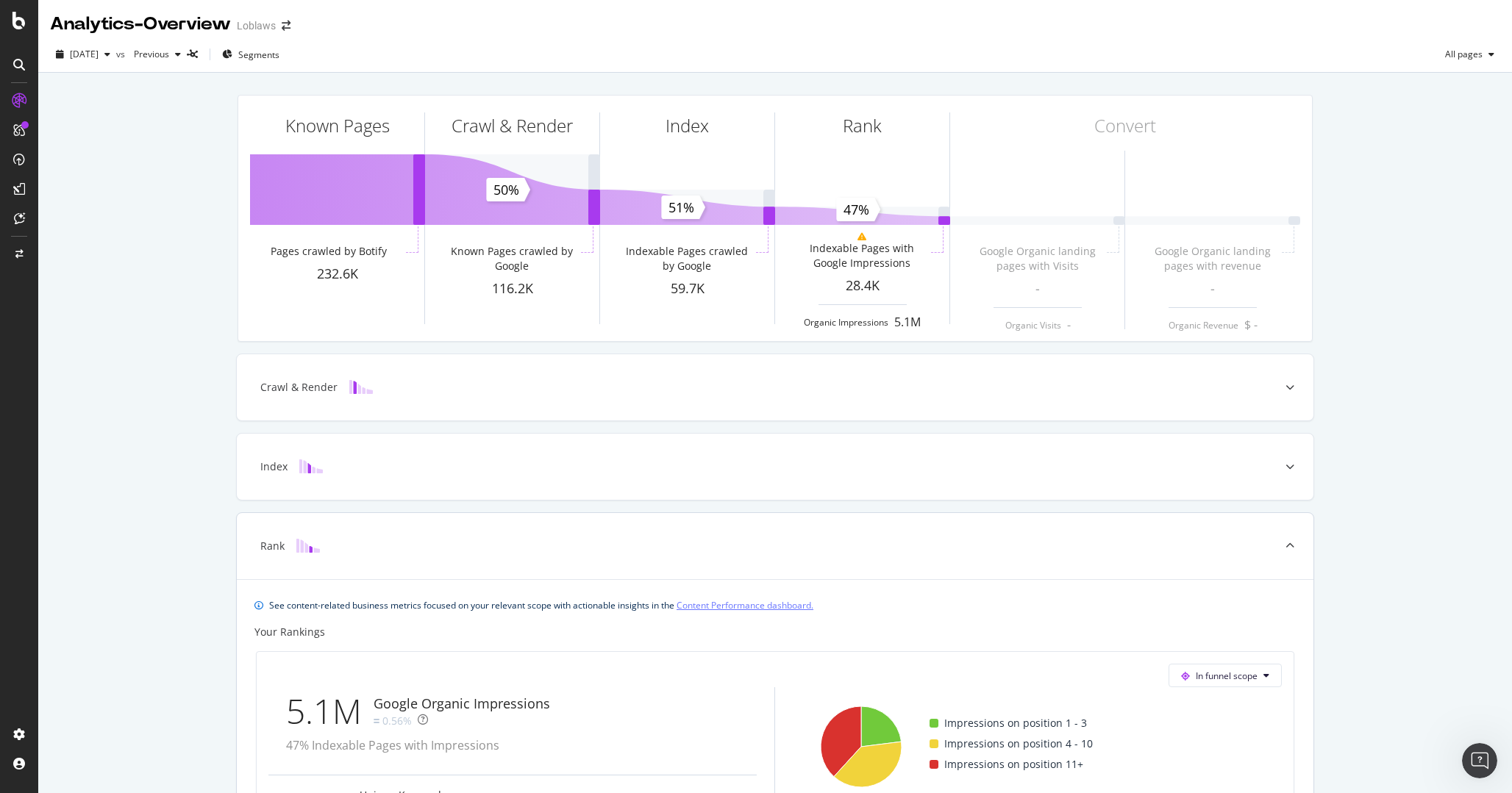
click at [1298, 540] on div at bounding box center [1290, 547] width 47 height 66
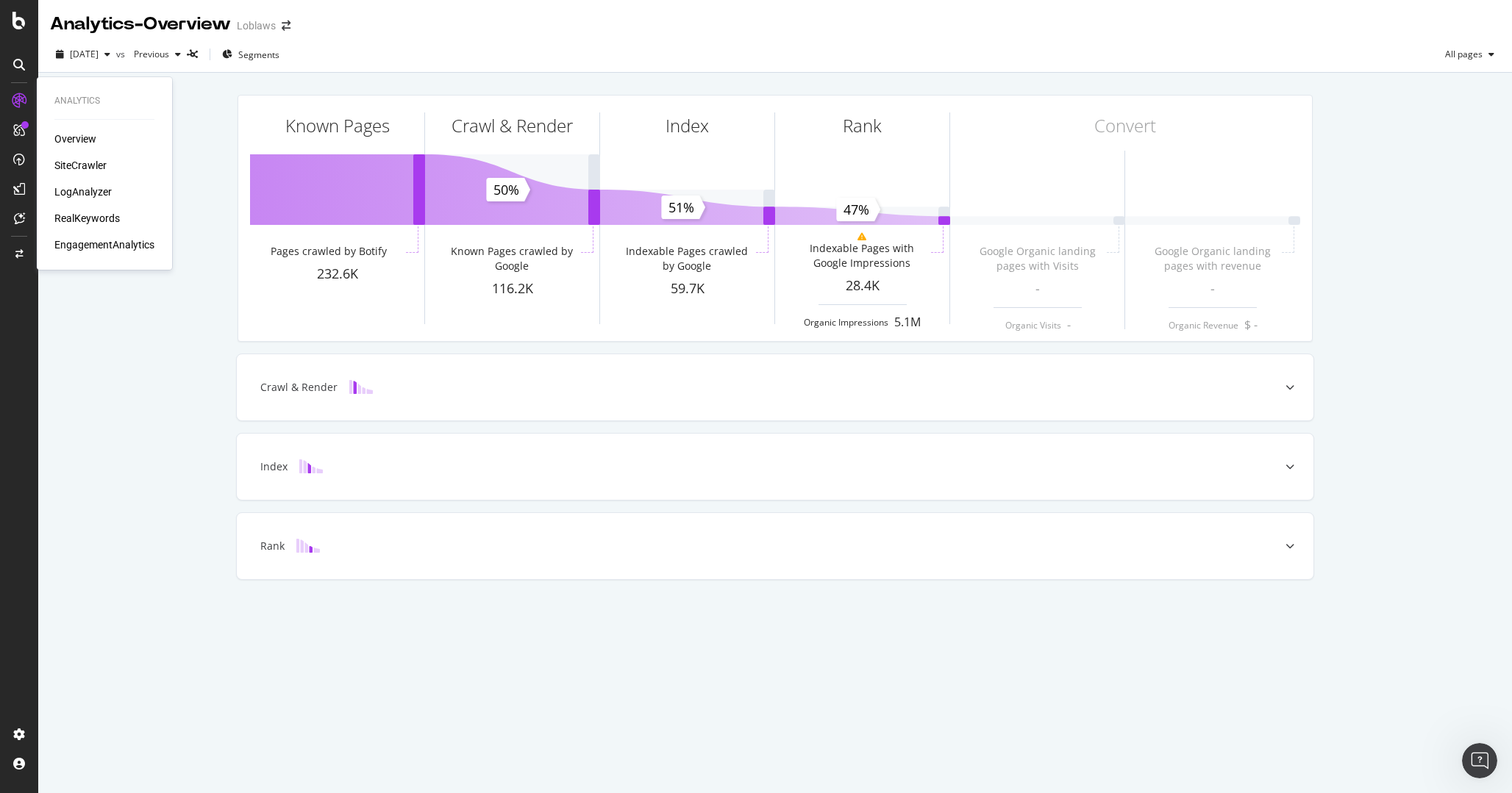
click at [67, 160] on div "SiteCrawler" at bounding box center [80, 166] width 52 height 15
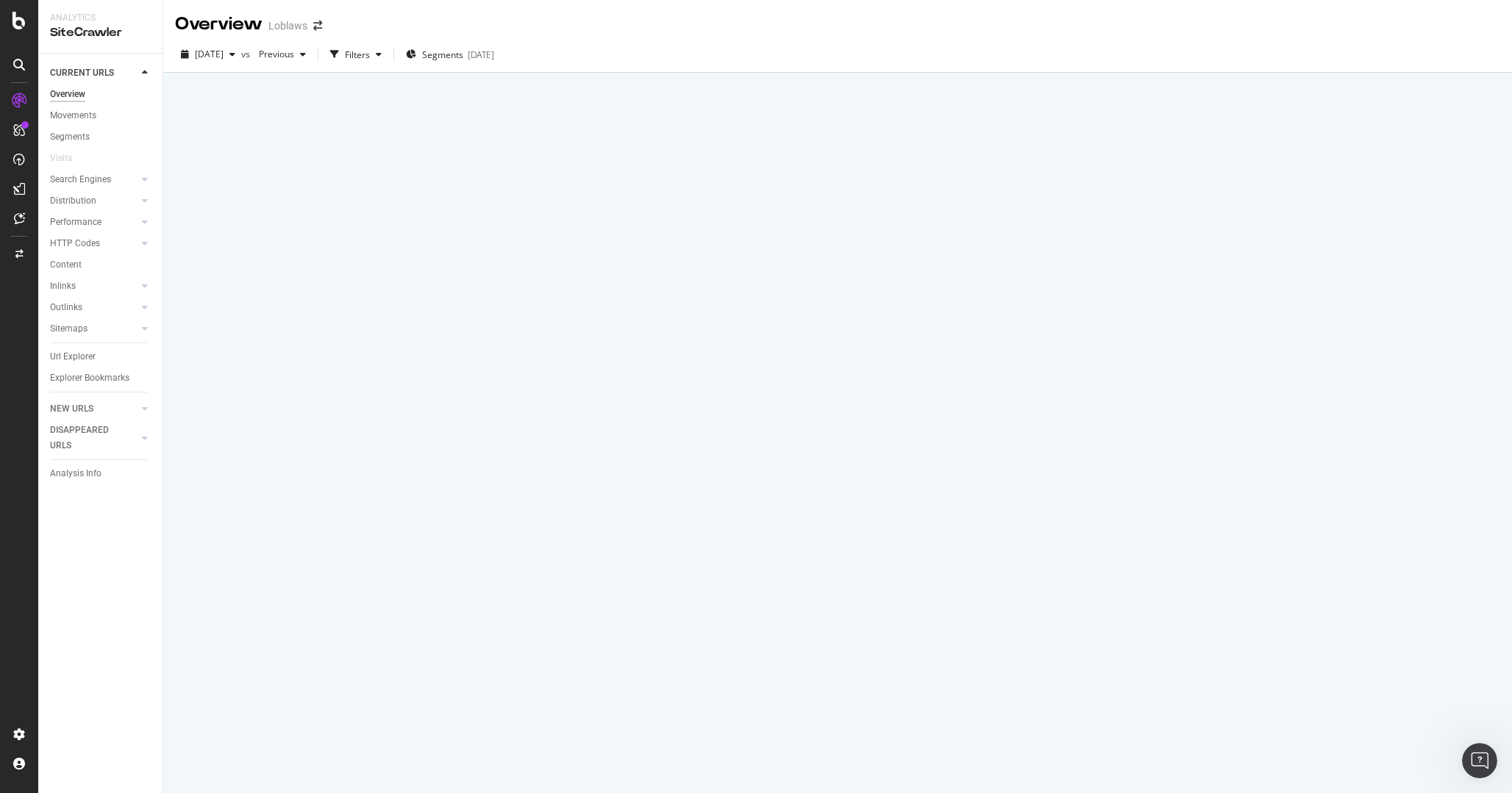
click at [1319, 516] on div at bounding box center [837, 433] width 1349 height 720
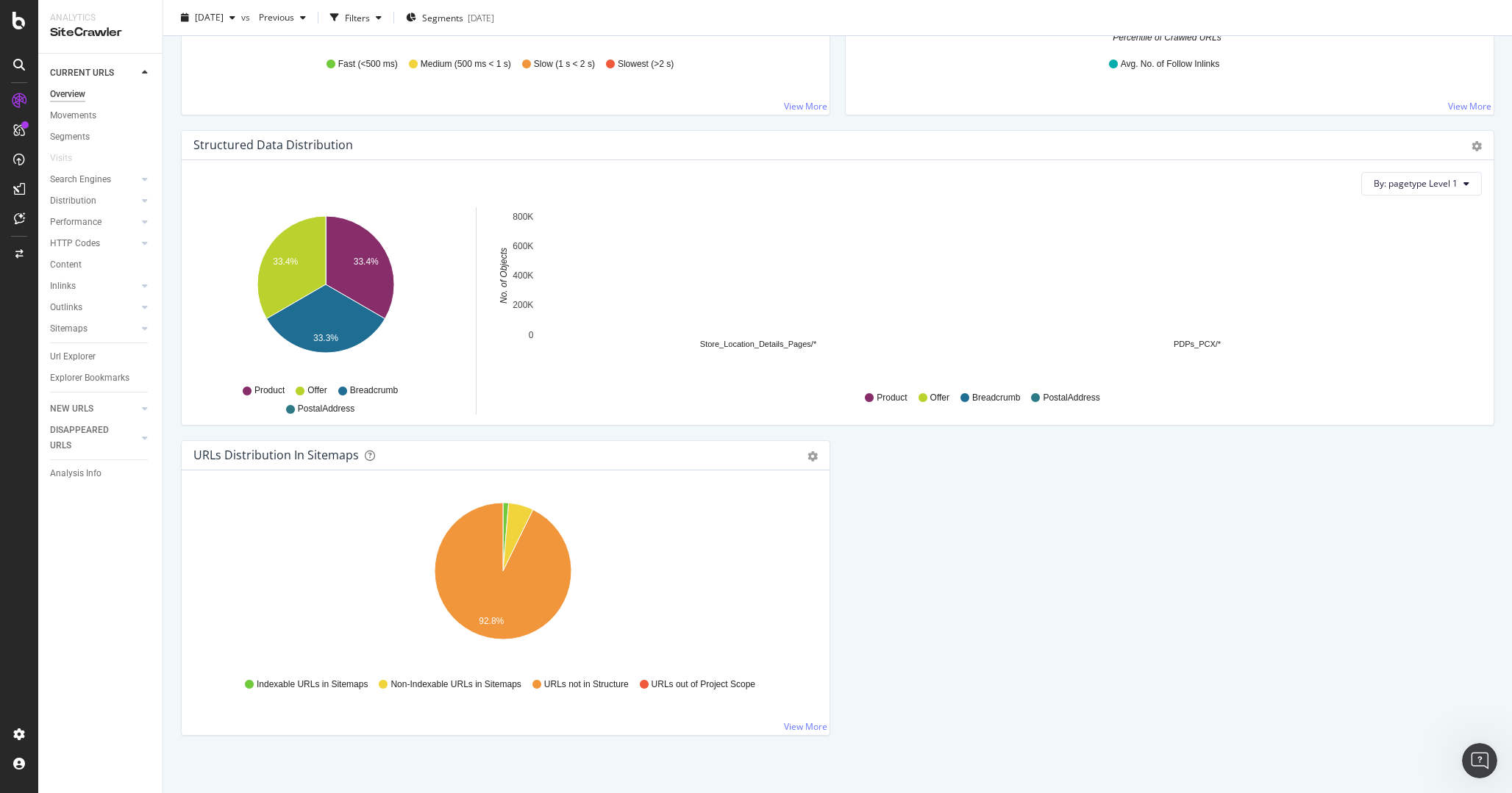
scroll to position [1340, 0]
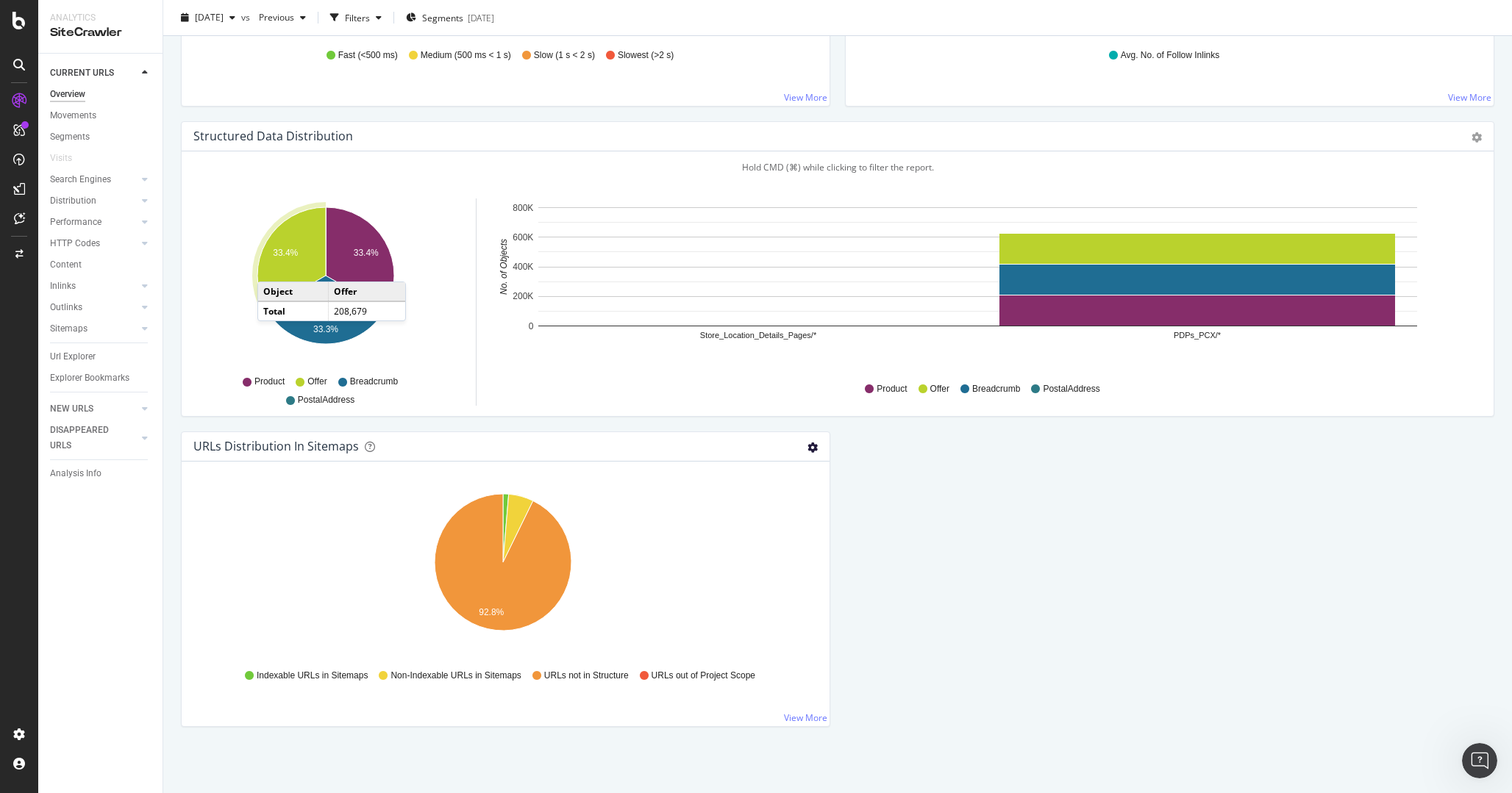
click at [807, 447] on icon "gear" at bounding box center [812, 448] width 10 height 10
click at [24, 137] on div at bounding box center [19, 130] width 24 height 24
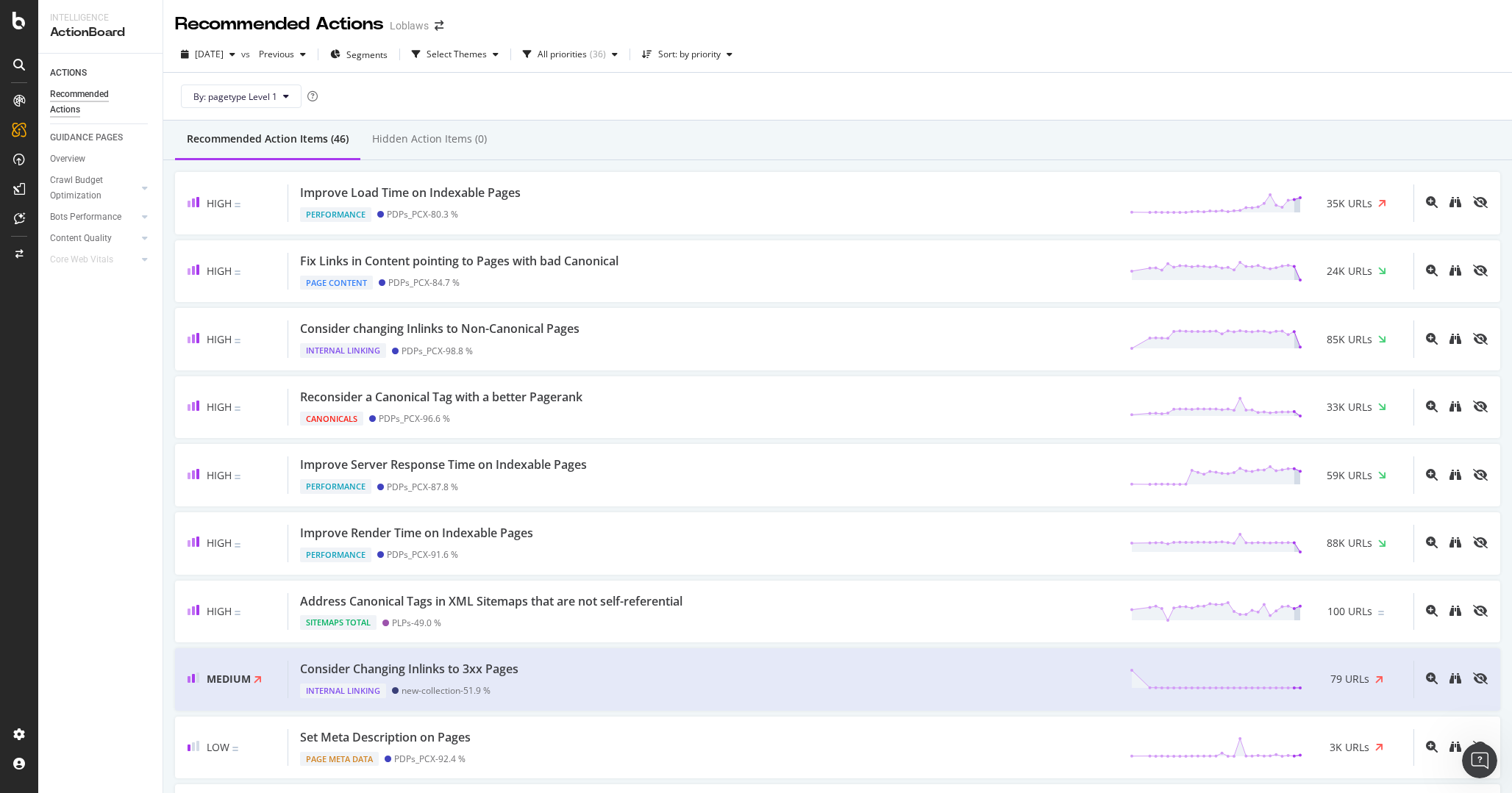
click at [1055, 104] on div "By: pagetype Level 1" at bounding box center [837, 96] width 1325 height 47
